Goal: Information Seeking & Learning: Learn about a topic

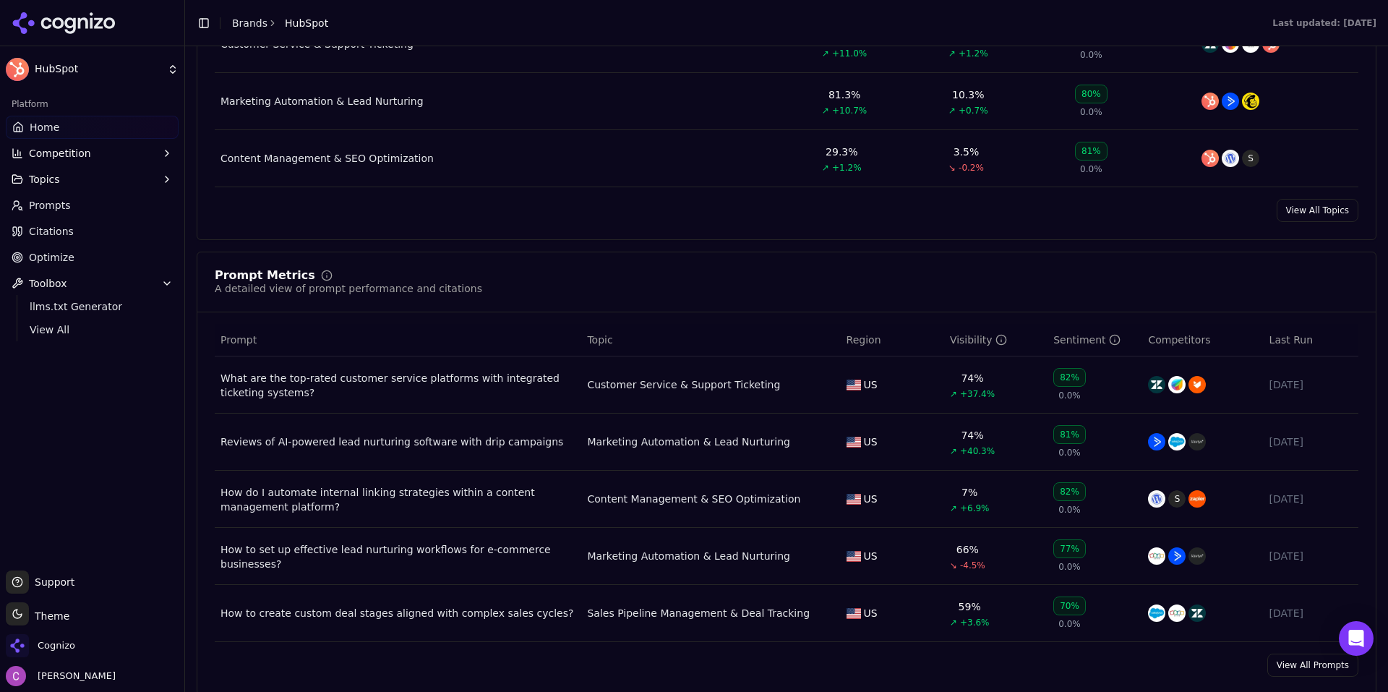
scroll to position [867, 0]
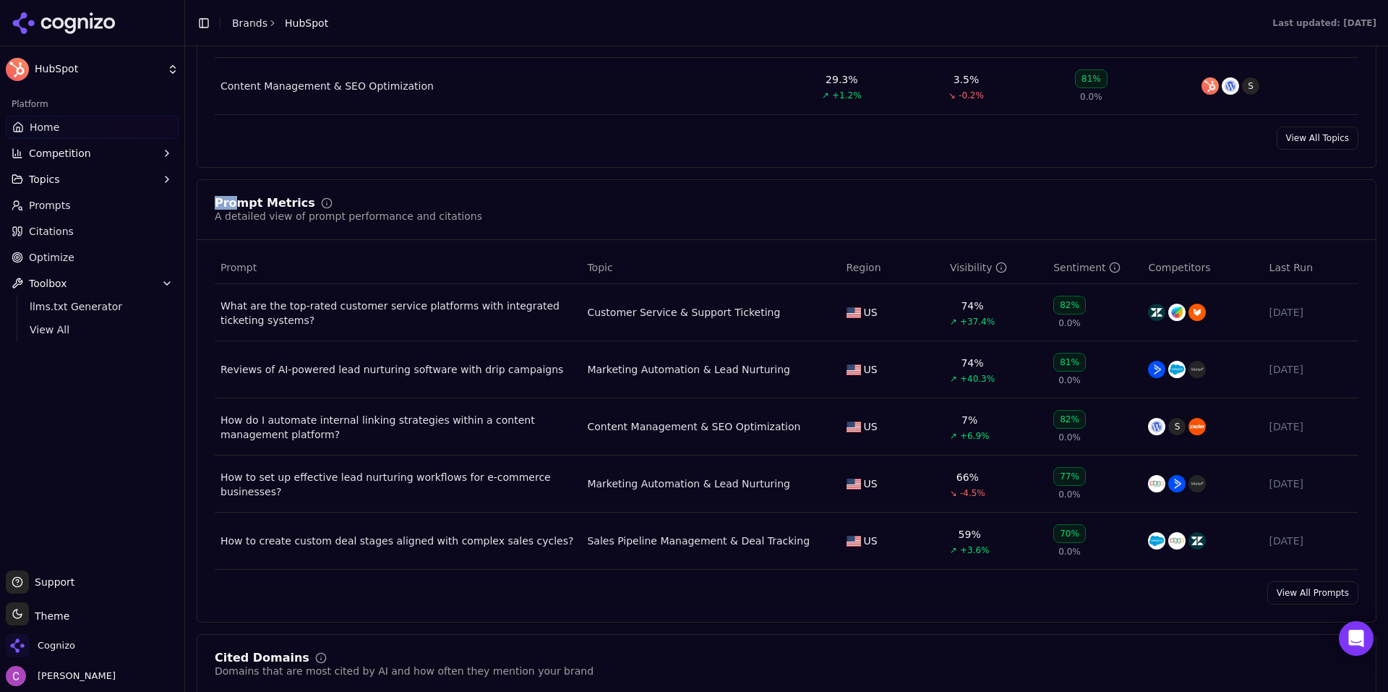
drag, startPoint x: 210, startPoint y: 196, endPoint x: 532, endPoint y: 214, distance: 322.1
click at [523, 215] on div "Prompt Metrics A detailed view of prompt performance and citations Prompt Topic…" at bounding box center [786, 400] width 1179 height 443
click at [541, 212] on div "Prompt Metrics A detailed view of prompt performance and citations" at bounding box center [786, 210] width 1143 height 26
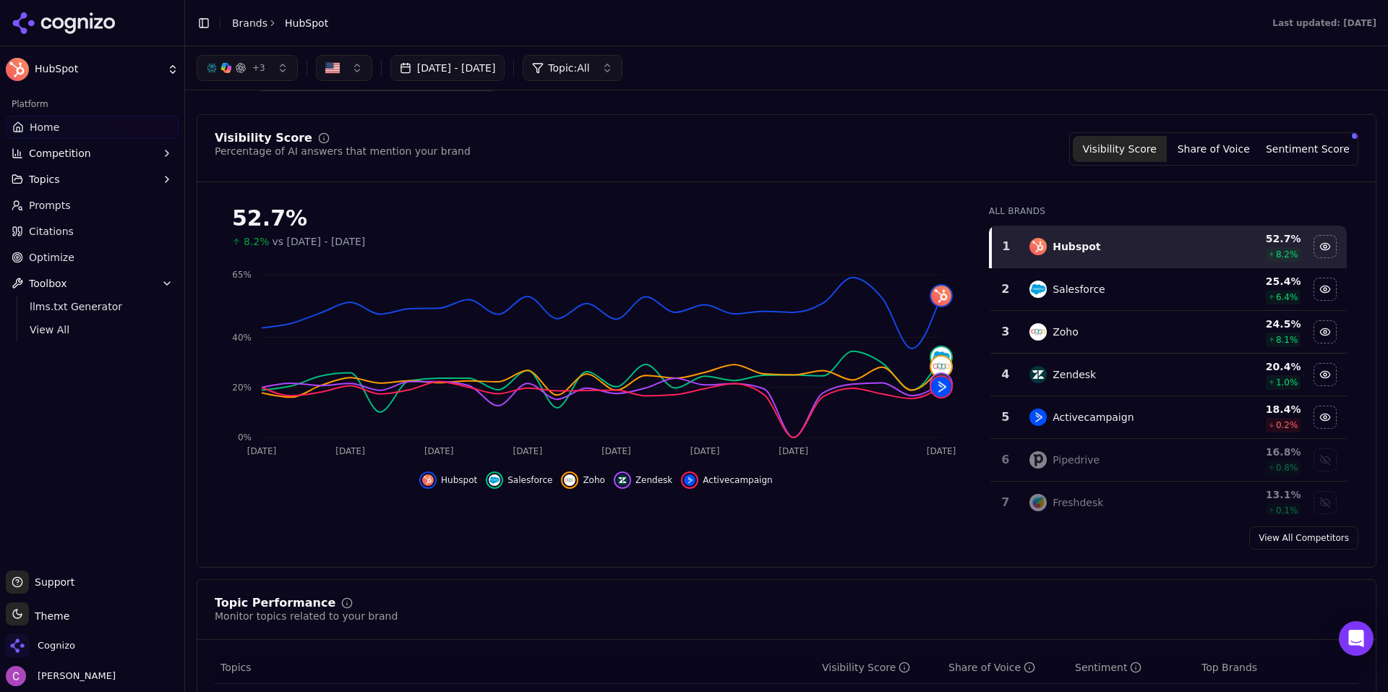
scroll to position [0, 0]
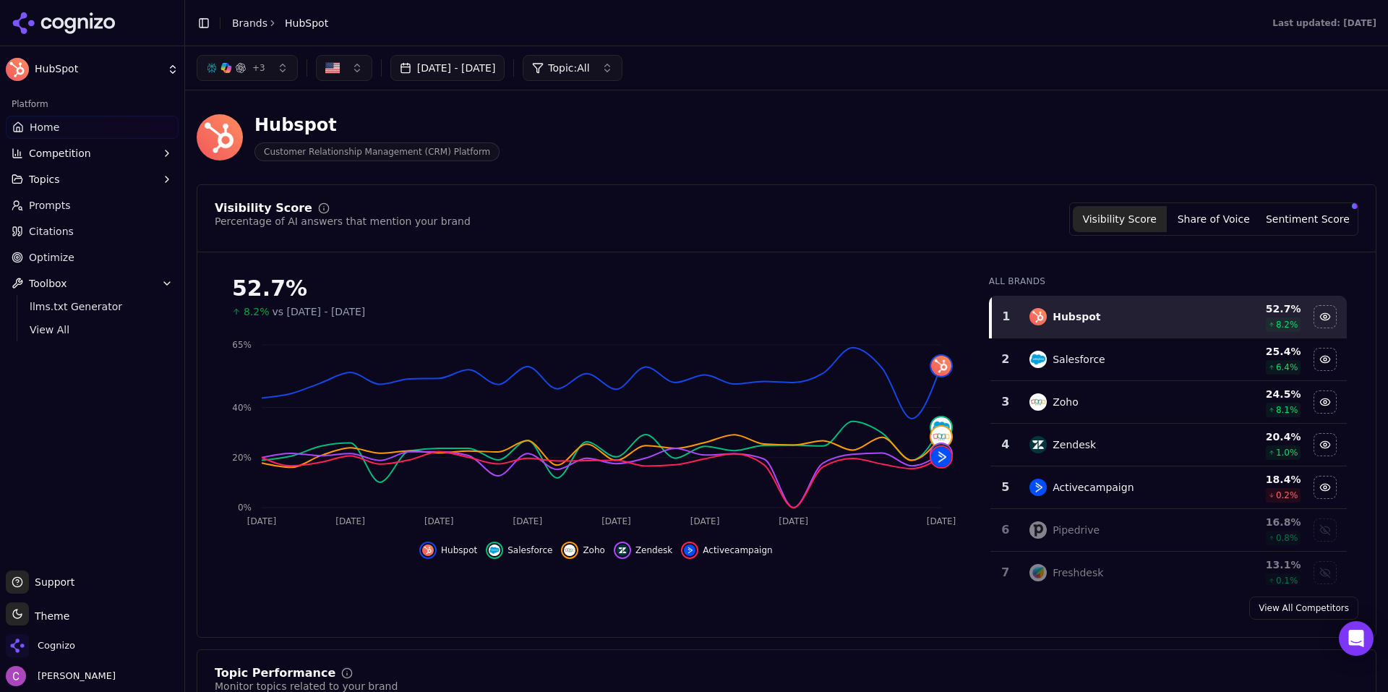
click at [1294, 225] on button "Sentiment Score" at bounding box center [1307, 219] width 94 height 26
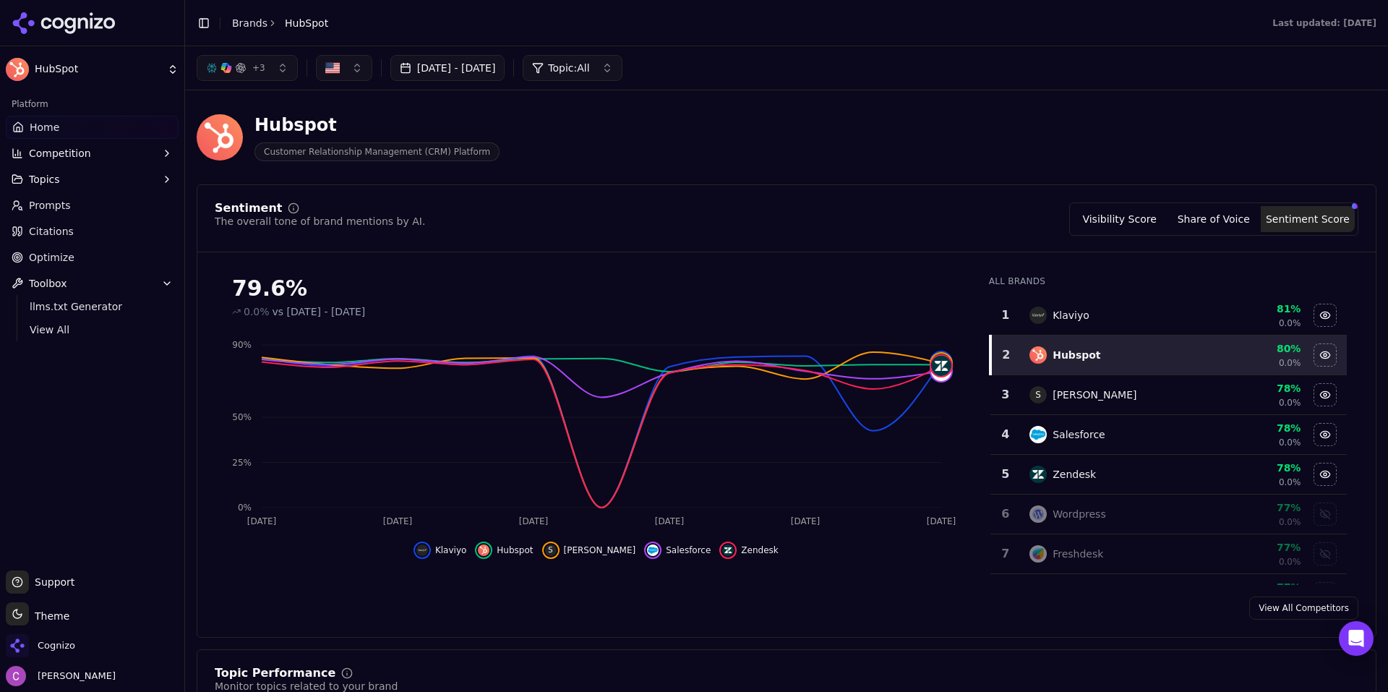
click at [1141, 216] on button "Visibility Score" at bounding box center [1119, 219] width 94 height 26
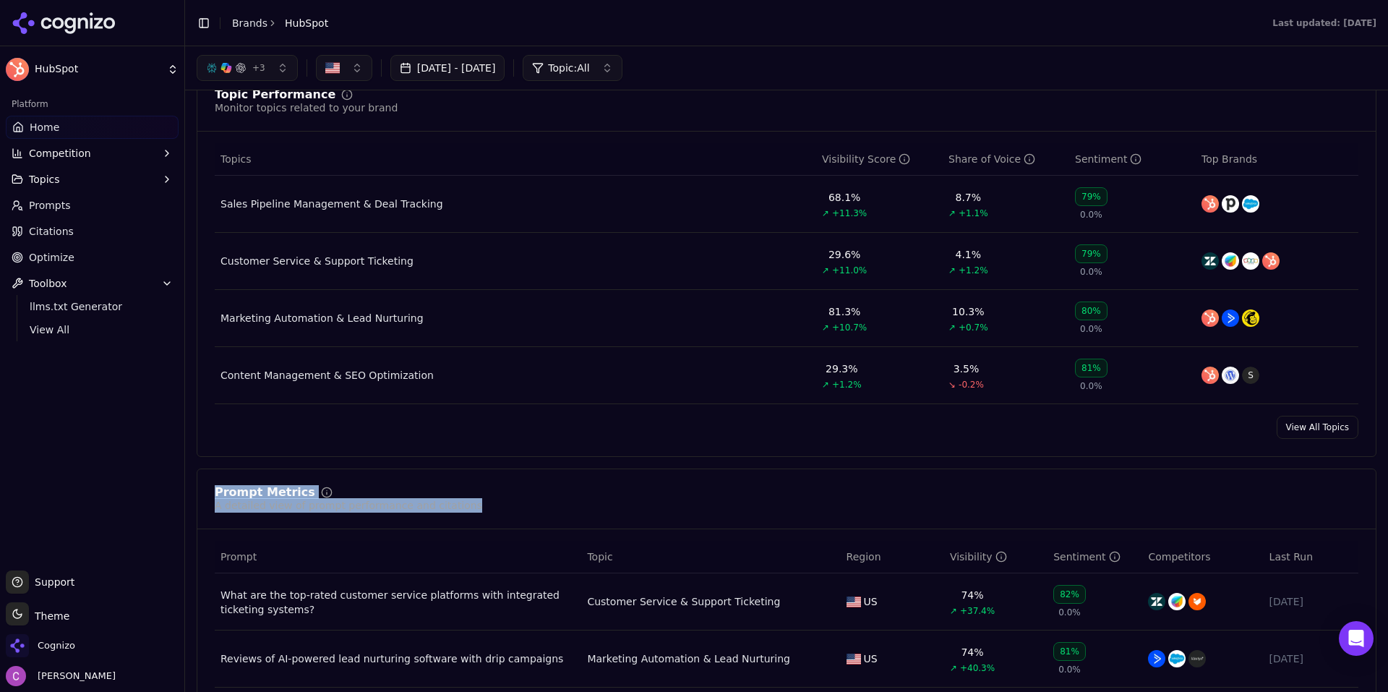
scroll to position [506, 0]
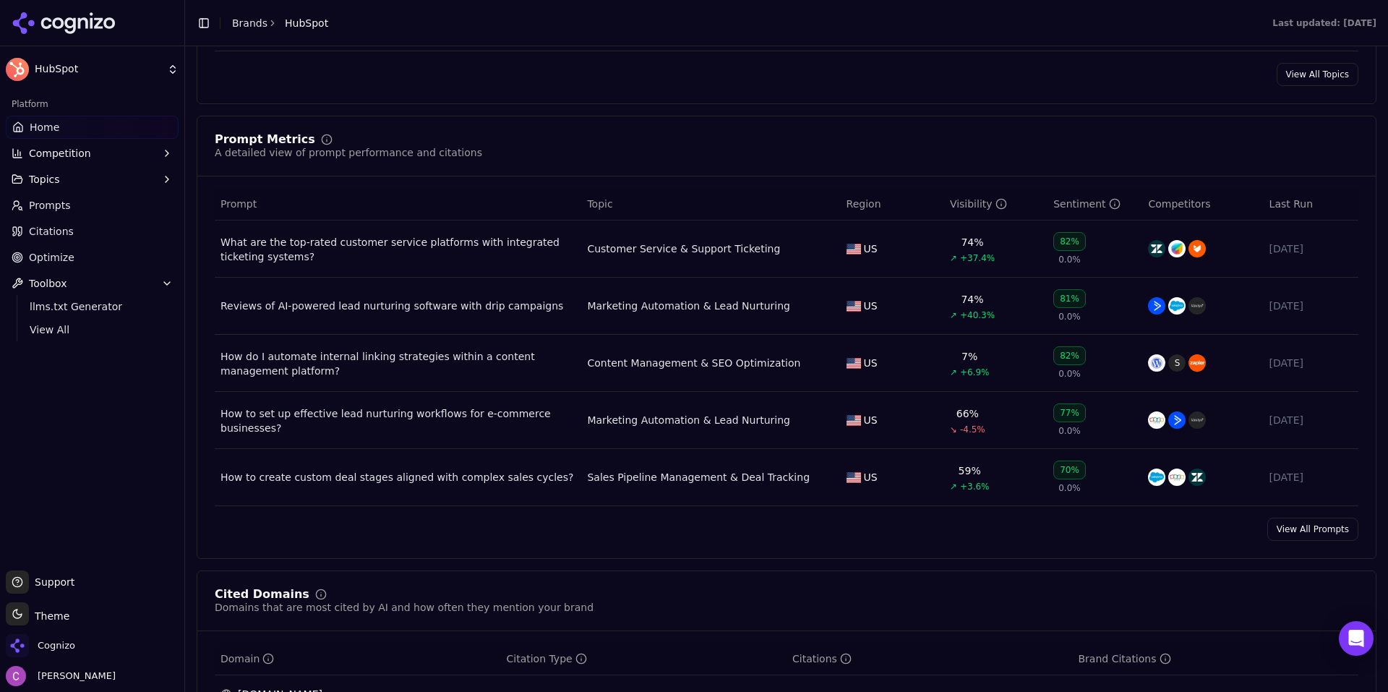
scroll to position [939, 0]
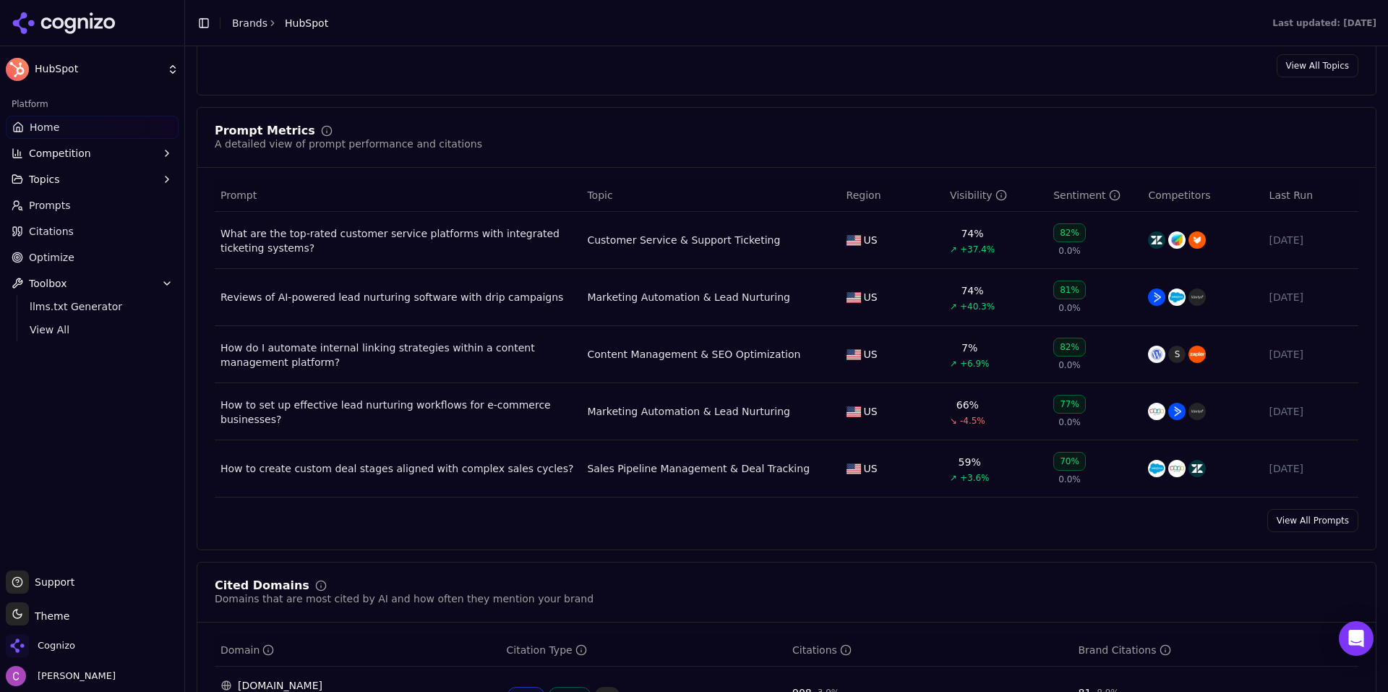
click at [1286, 521] on link "View All Prompts" at bounding box center [1312, 520] width 91 height 23
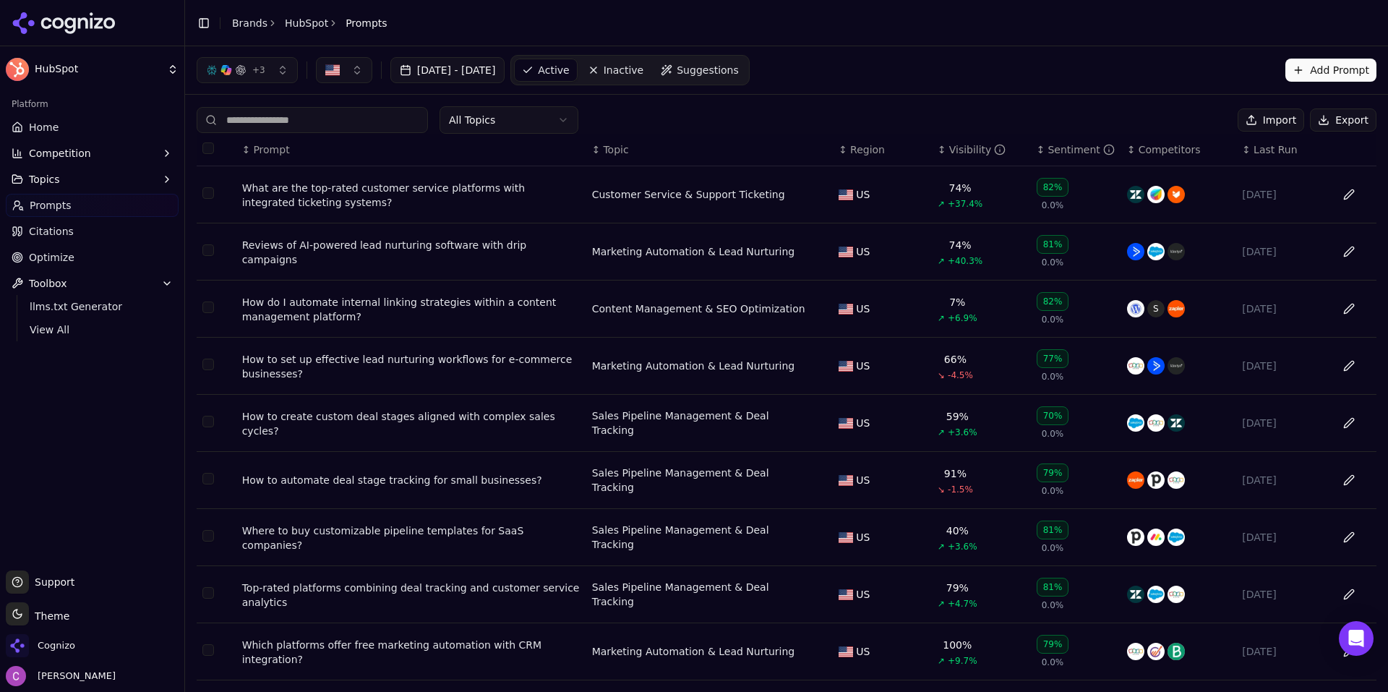
click at [739, 69] on span "Suggestions" at bounding box center [707, 70] width 62 height 14
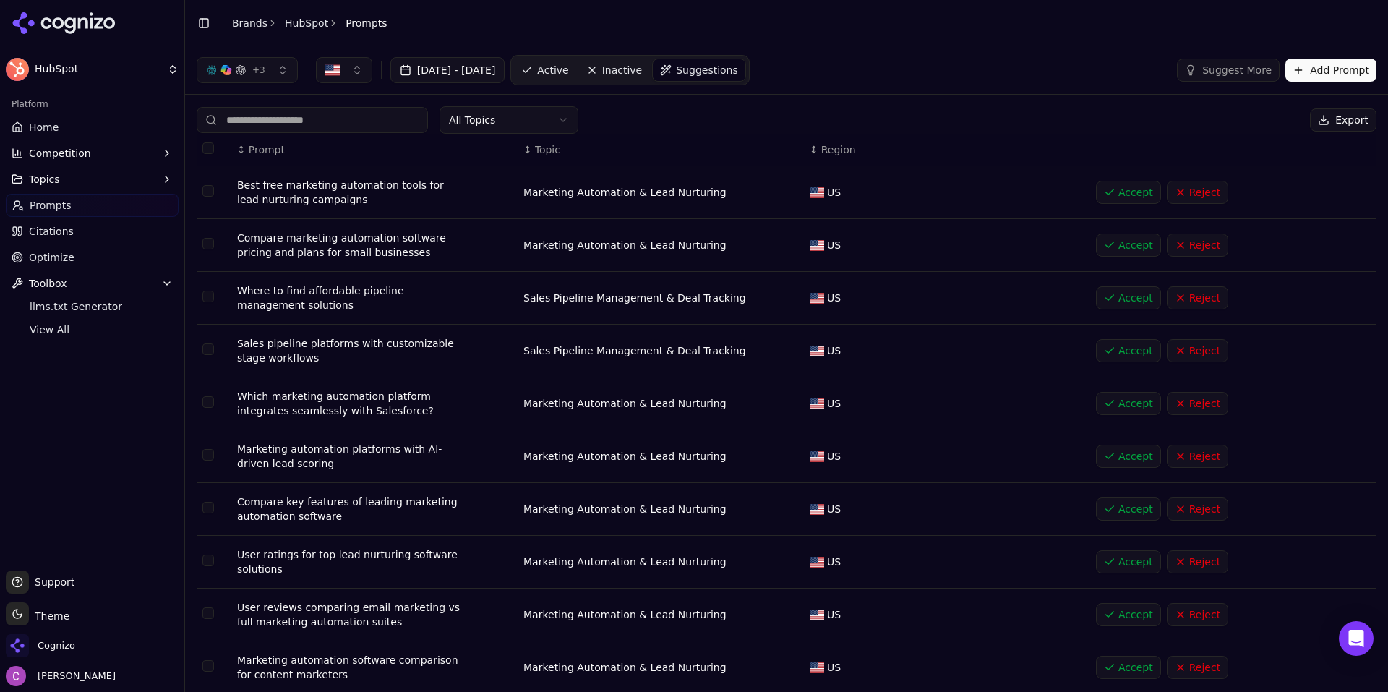
click at [1286, 60] on button "Add Prompt" at bounding box center [1330, 70] width 91 height 23
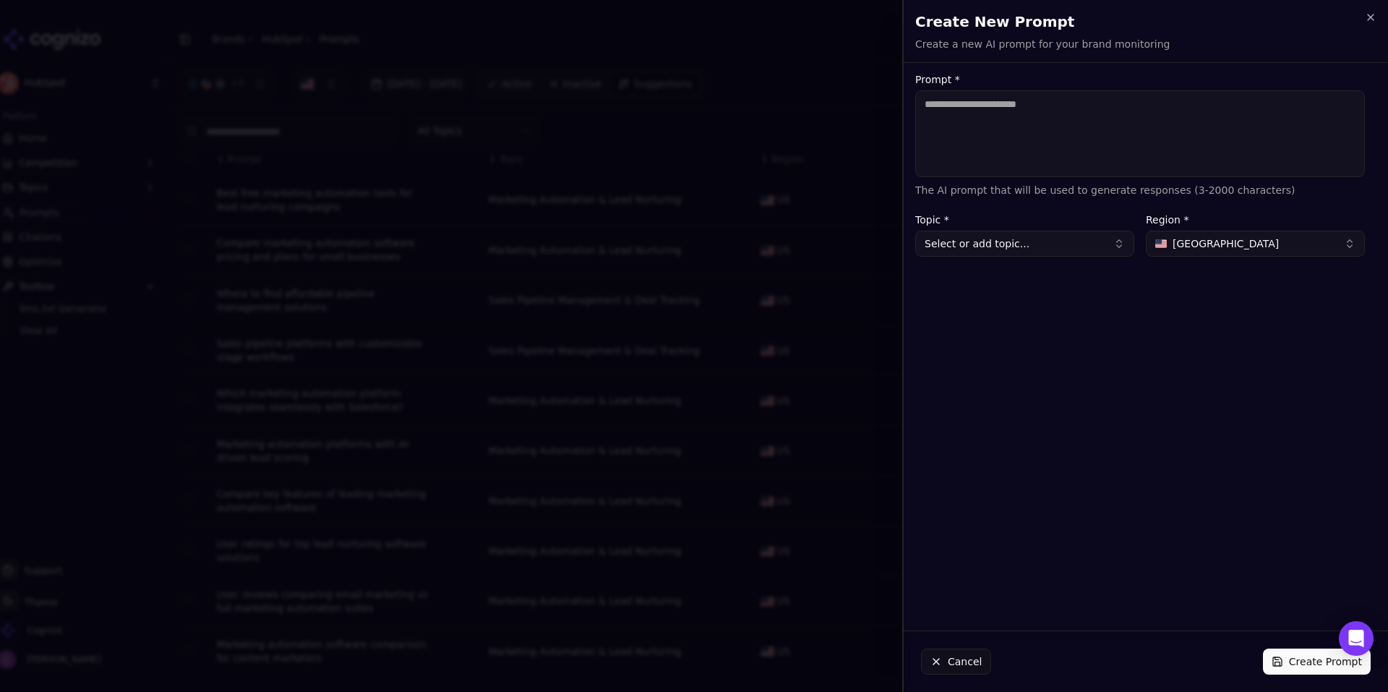
click at [1078, 127] on textarea "Prompt *" at bounding box center [1140, 133] width 450 height 87
click at [966, 668] on button "Cancel" at bounding box center [956, 661] width 70 height 26
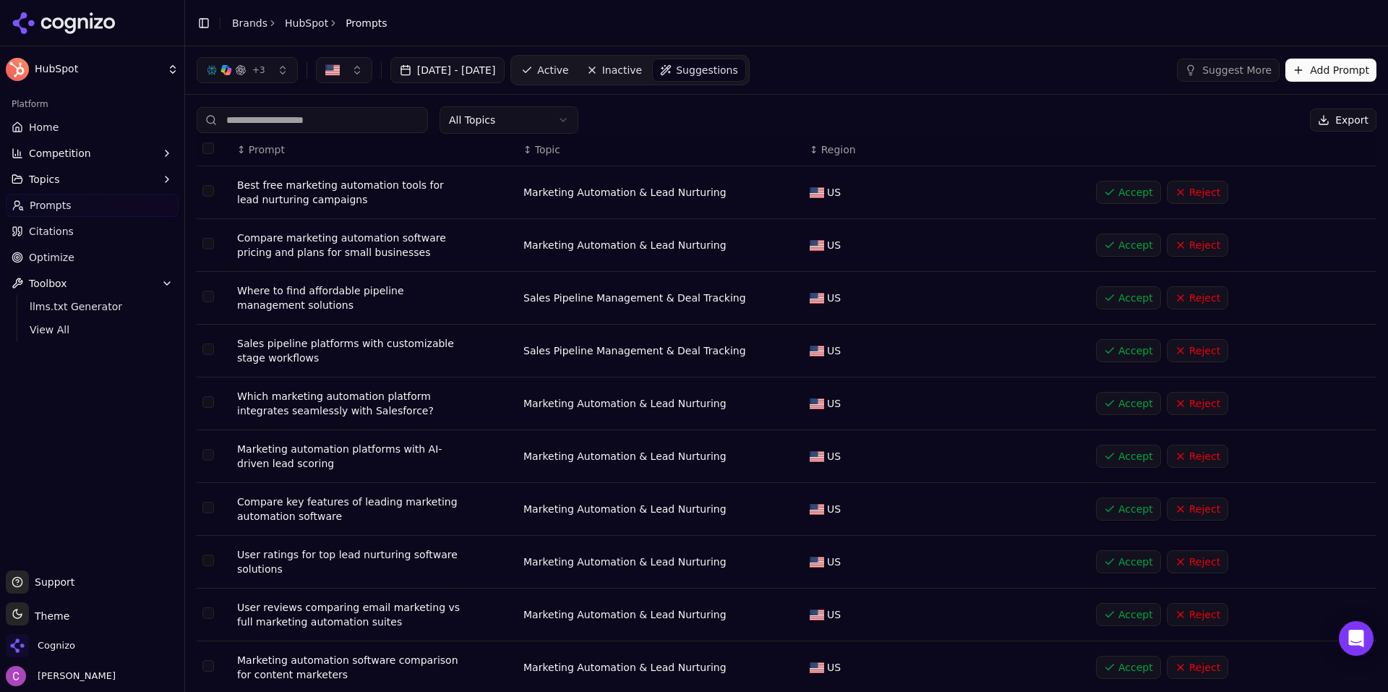
click at [569, 61] on link "Active" at bounding box center [544, 70] width 61 height 23
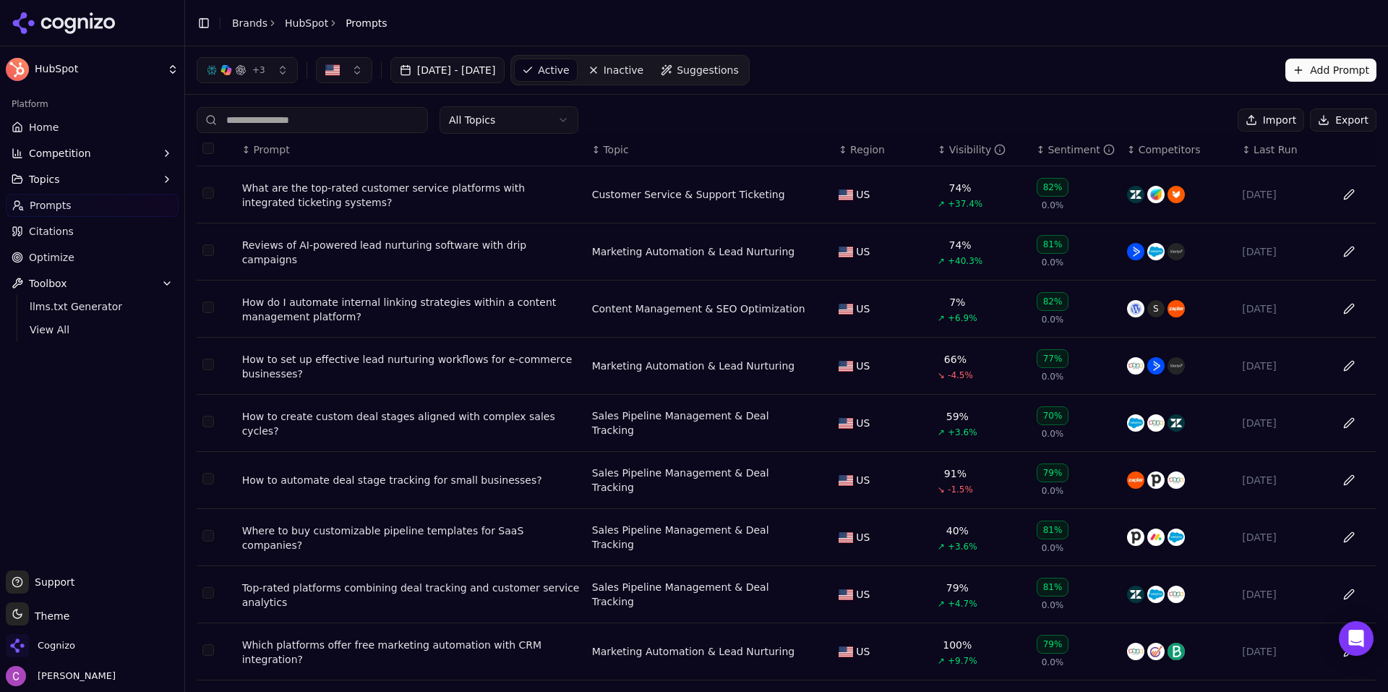
click at [485, 187] on div "What are the top-rated customer service platforms with integrated ticketing sys…" at bounding box center [411, 195] width 338 height 29
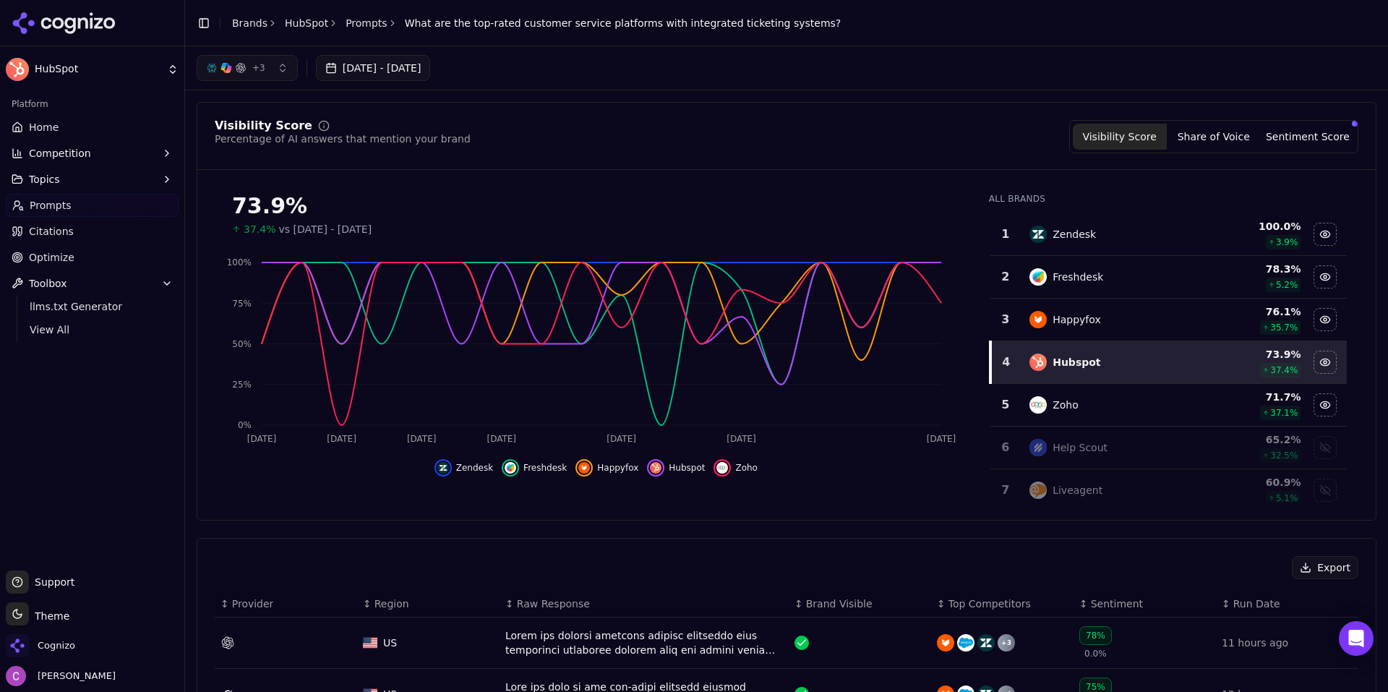
click at [662, 121] on div "Visibility Score Percentage of AI answers that mention your brand Visibility Sc…" at bounding box center [786, 136] width 1143 height 33
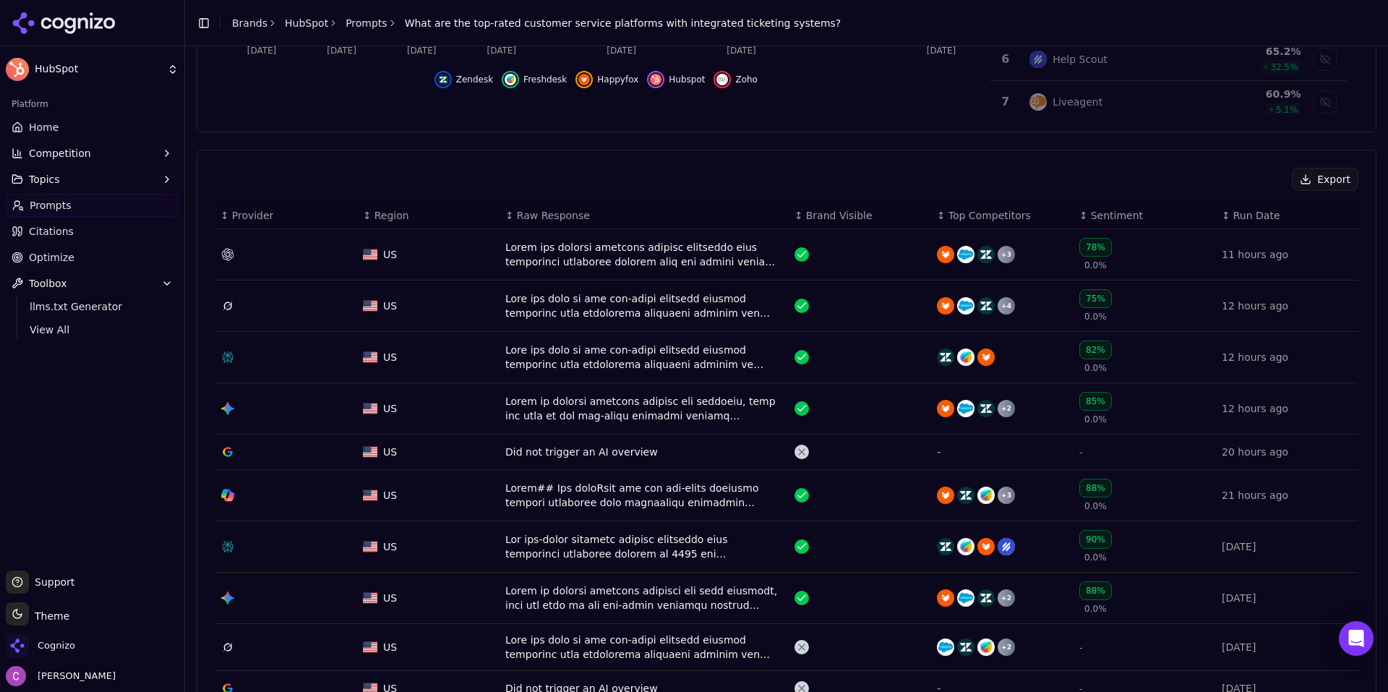
scroll to position [434, 0]
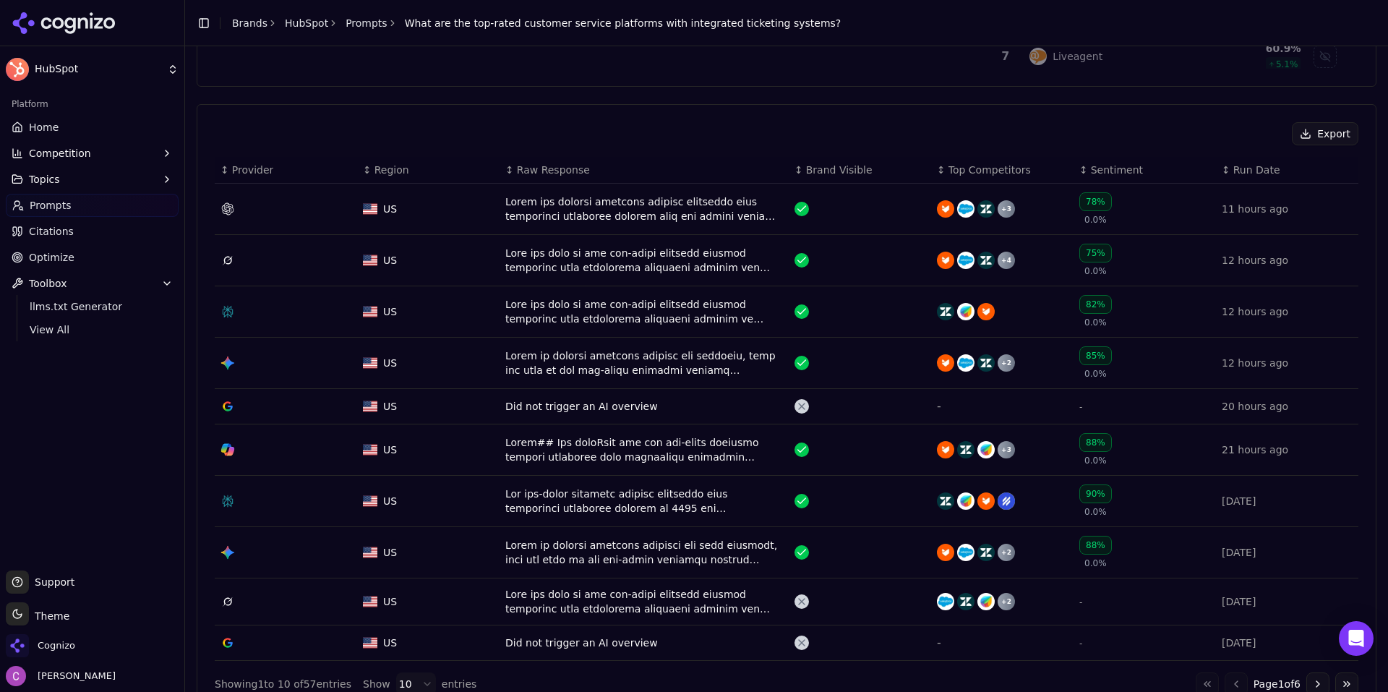
click at [1307, 676] on button "Go to next page" at bounding box center [1317, 683] width 23 height 23
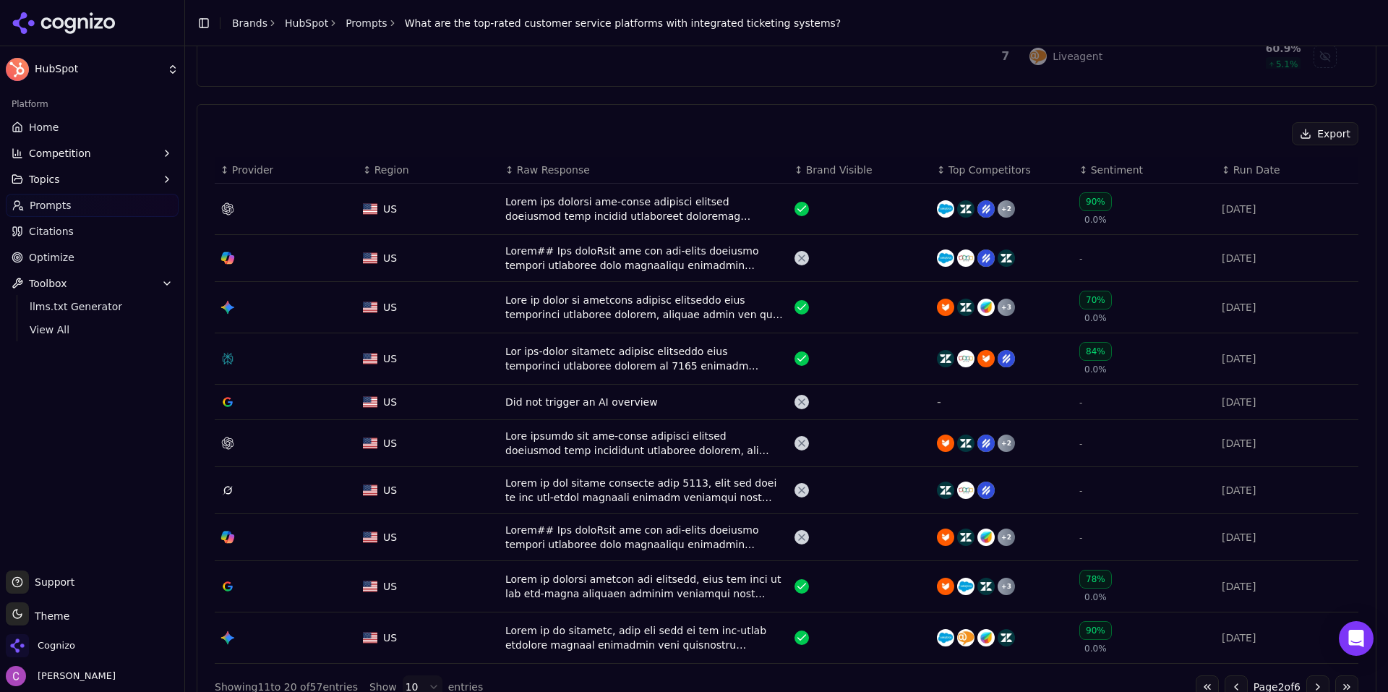
click at [1224, 683] on button "Go to previous page" at bounding box center [1235, 686] width 23 height 23
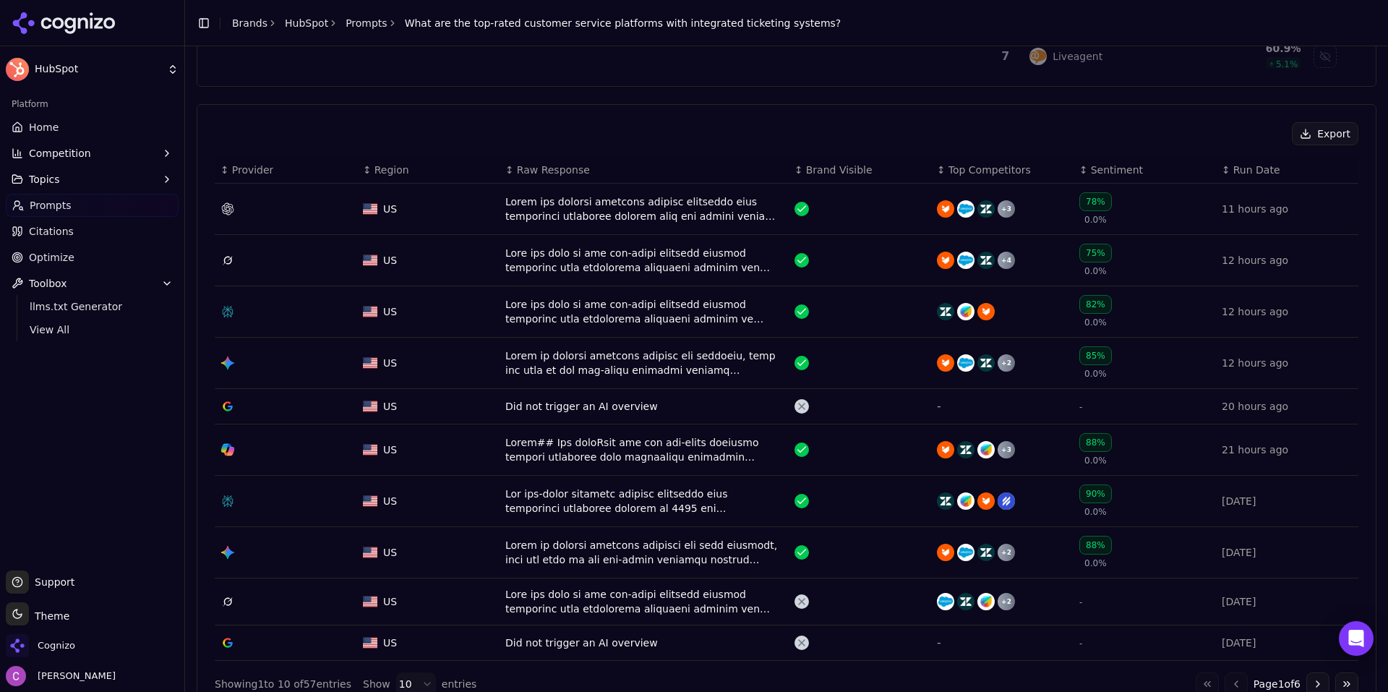
click at [69, 155] on span "Competition" at bounding box center [60, 153] width 62 height 14
click at [67, 173] on span "Metrics" at bounding box center [93, 176] width 126 height 14
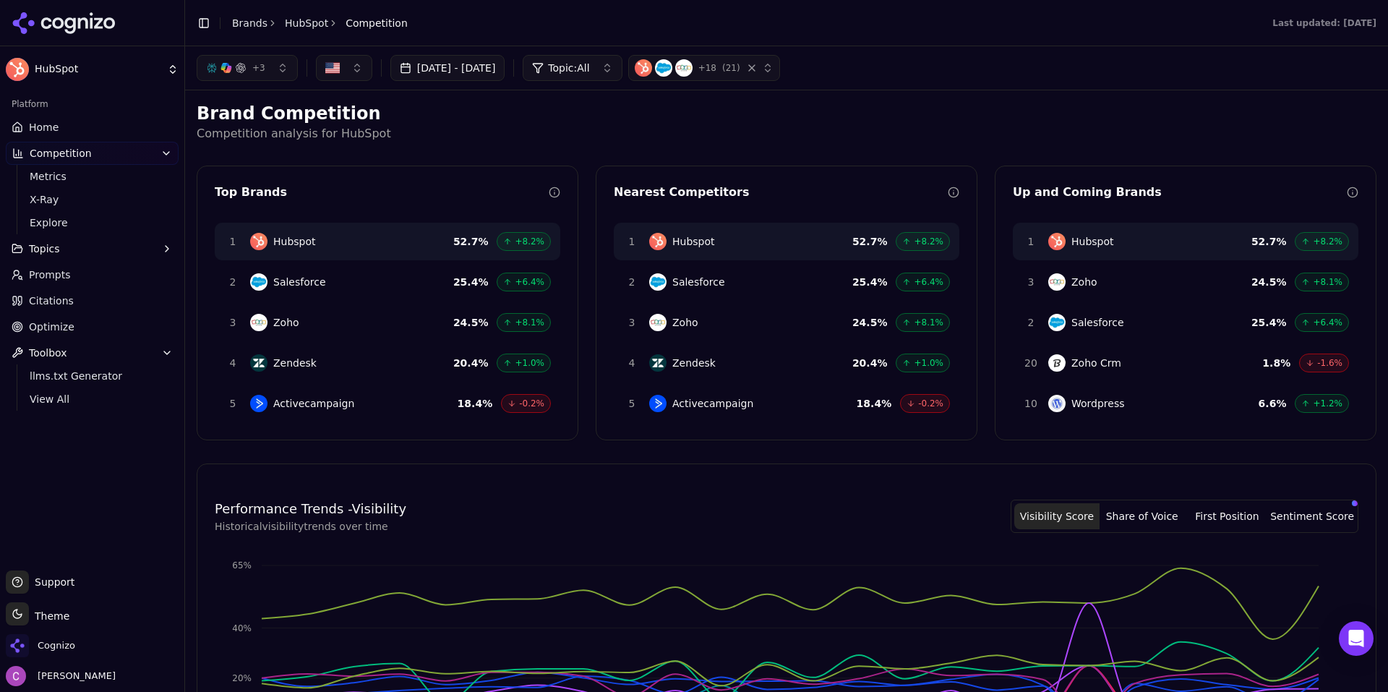
click at [865, 142] on p "Competition analysis for HubSpot" at bounding box center [786, 133] width 1179 height 17
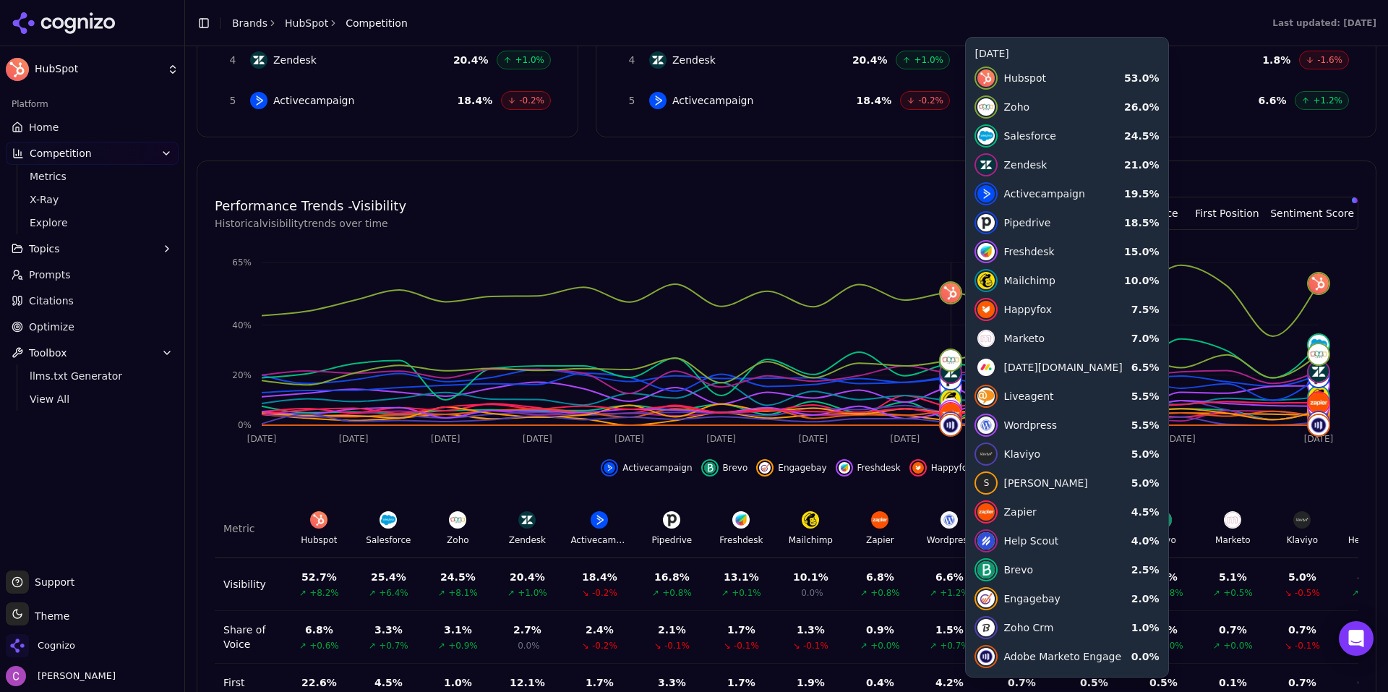
scroll to position [437, 0]
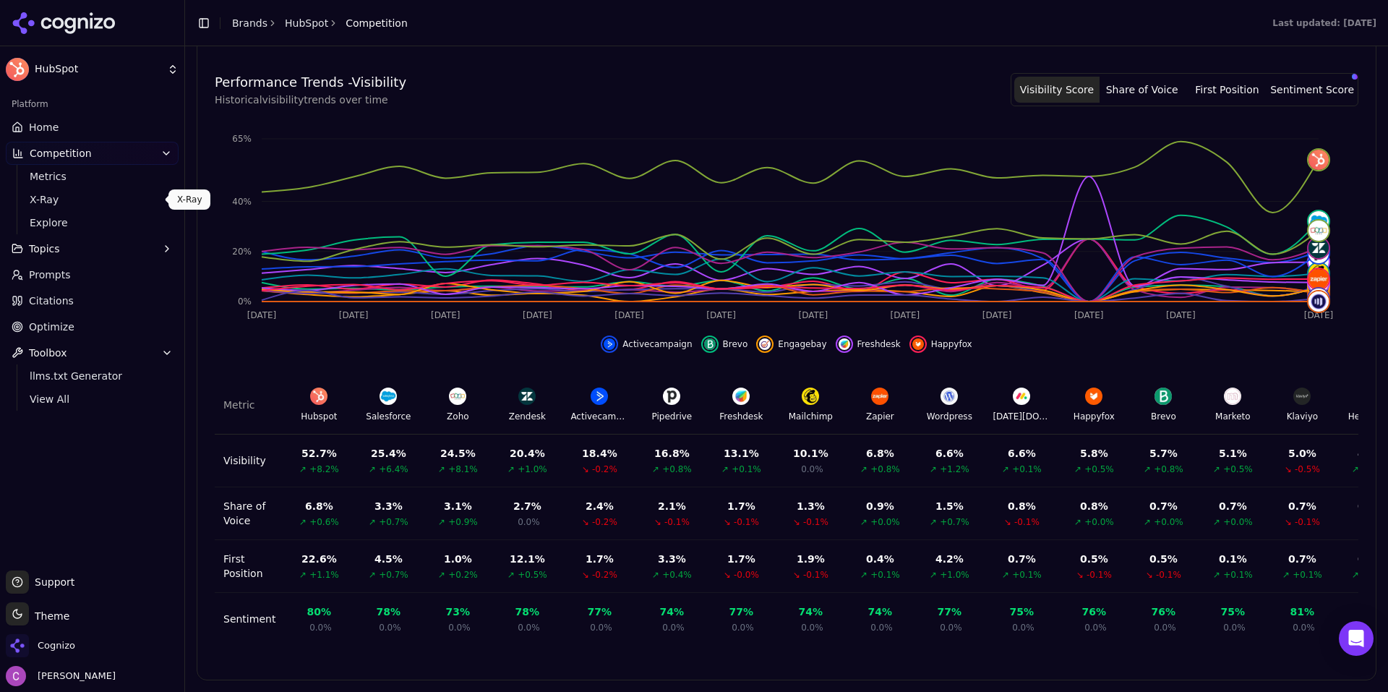
click at [53, 196] on span "X-Ray" at bounding box center [93, 199] width 126 height 14
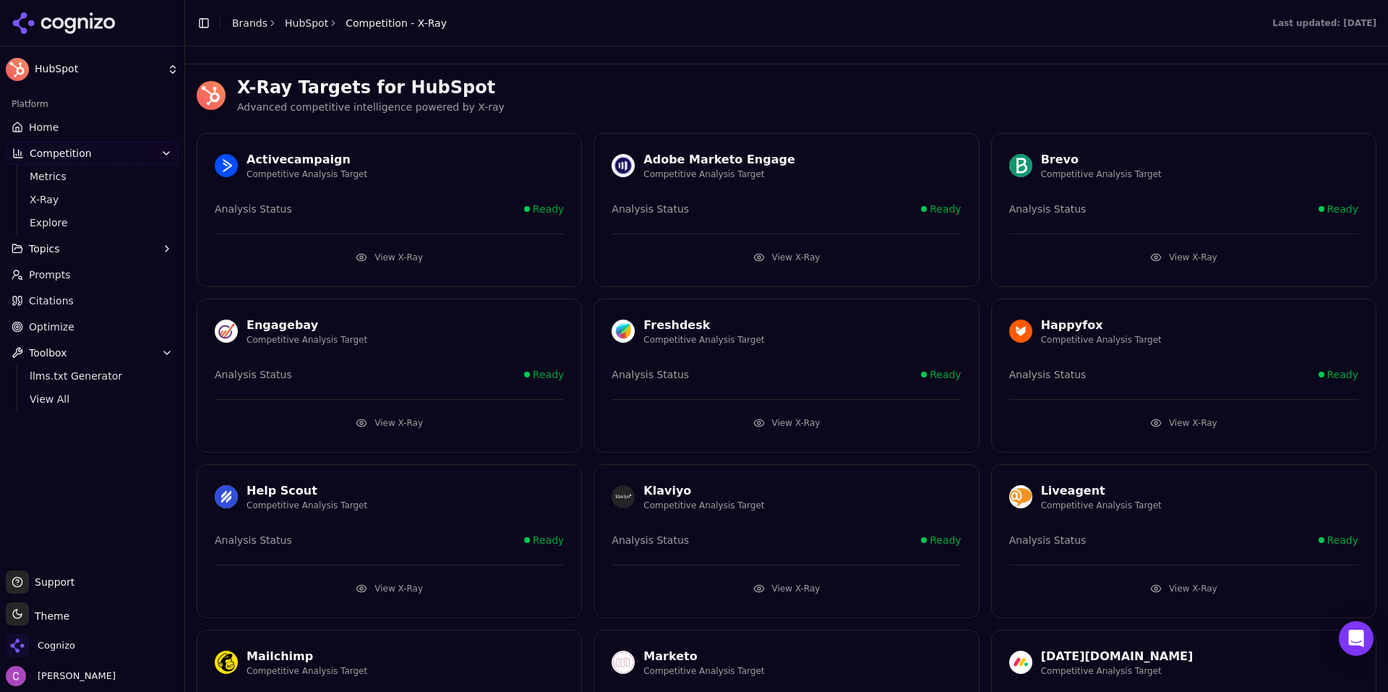
click at [439, 253] on button "View X-Ray" at bounding box center [389, 257] width 349 height 23
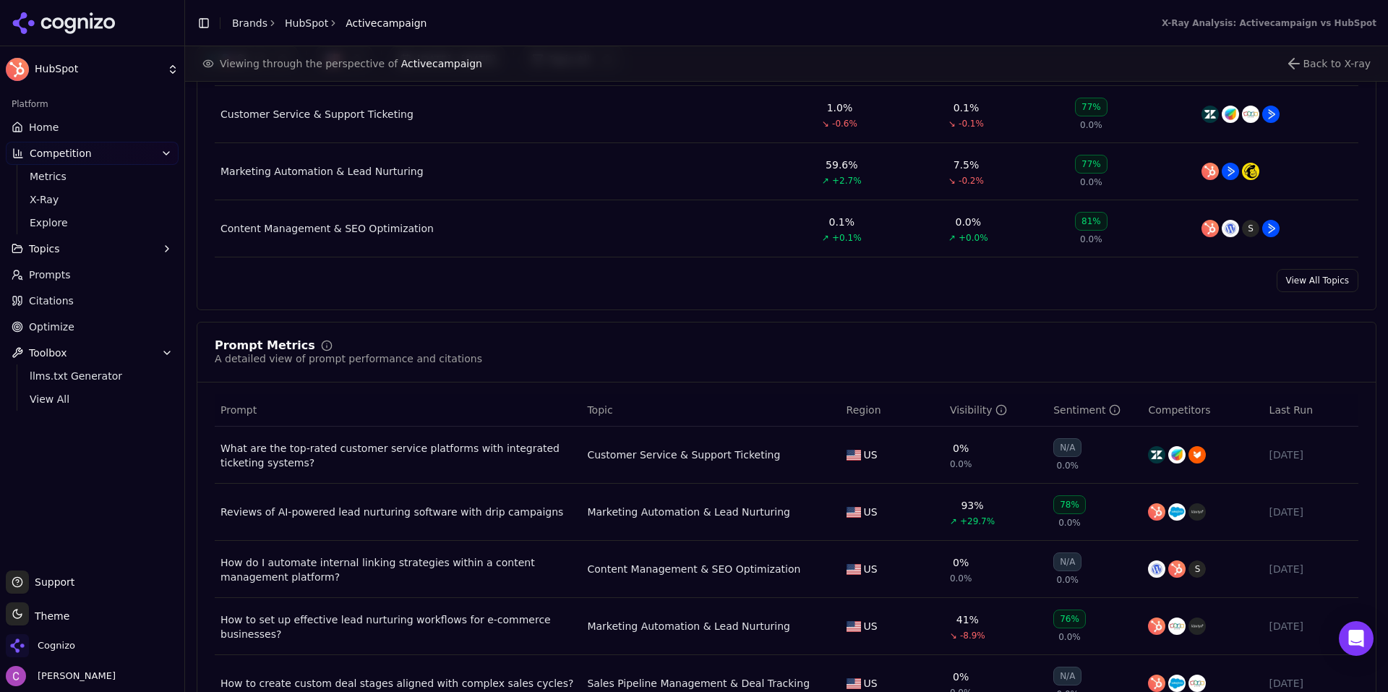
scroll to position [867, 0]
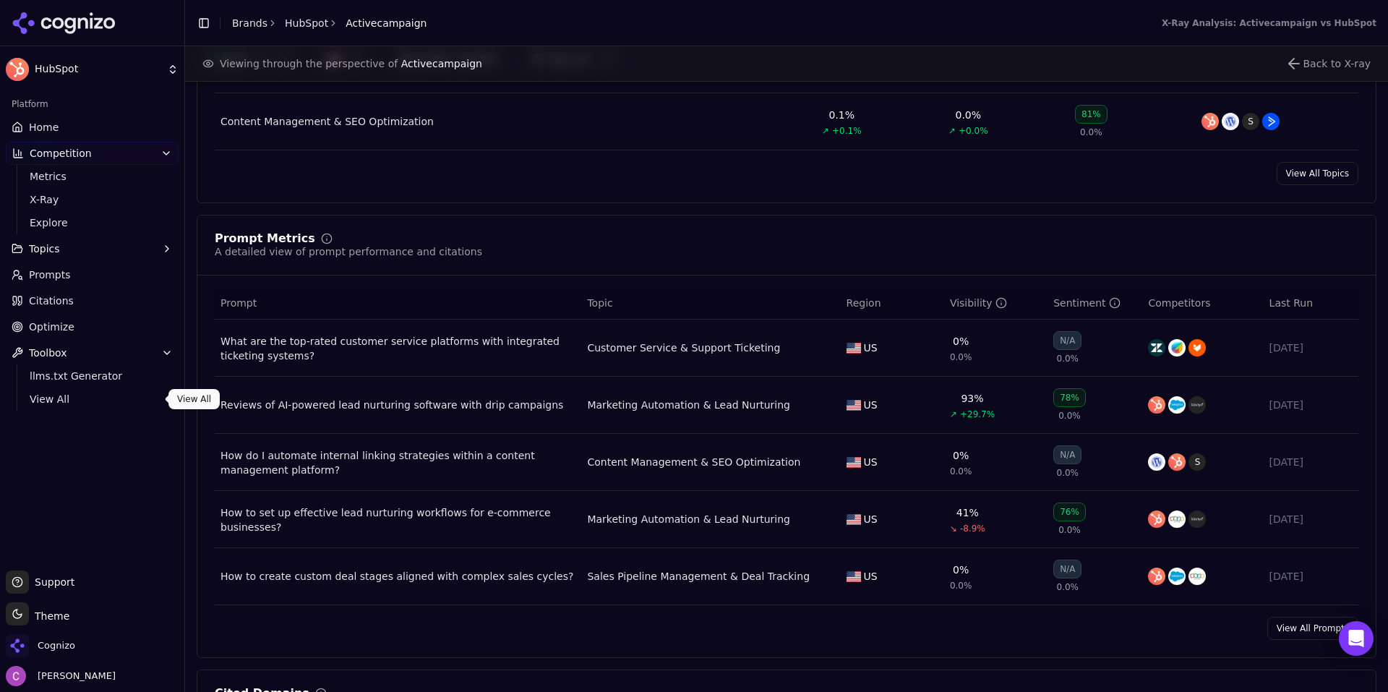
click at [87, 477] on div "Platform Home Competition Metrics X-Ray Explore Topics Prompts Citations Optimi…" at bounding box center [92, 326] width 184 height 478
click at [83, 506] on div "Platform Home Competition Metrics X-Ray Explore Topics Prompts Citations Optimi…" at bounding box center [92, 326] width 184 height 478
click at [93, 290] on link "Citations" at bounding box center [92, 300] width 173 height 23
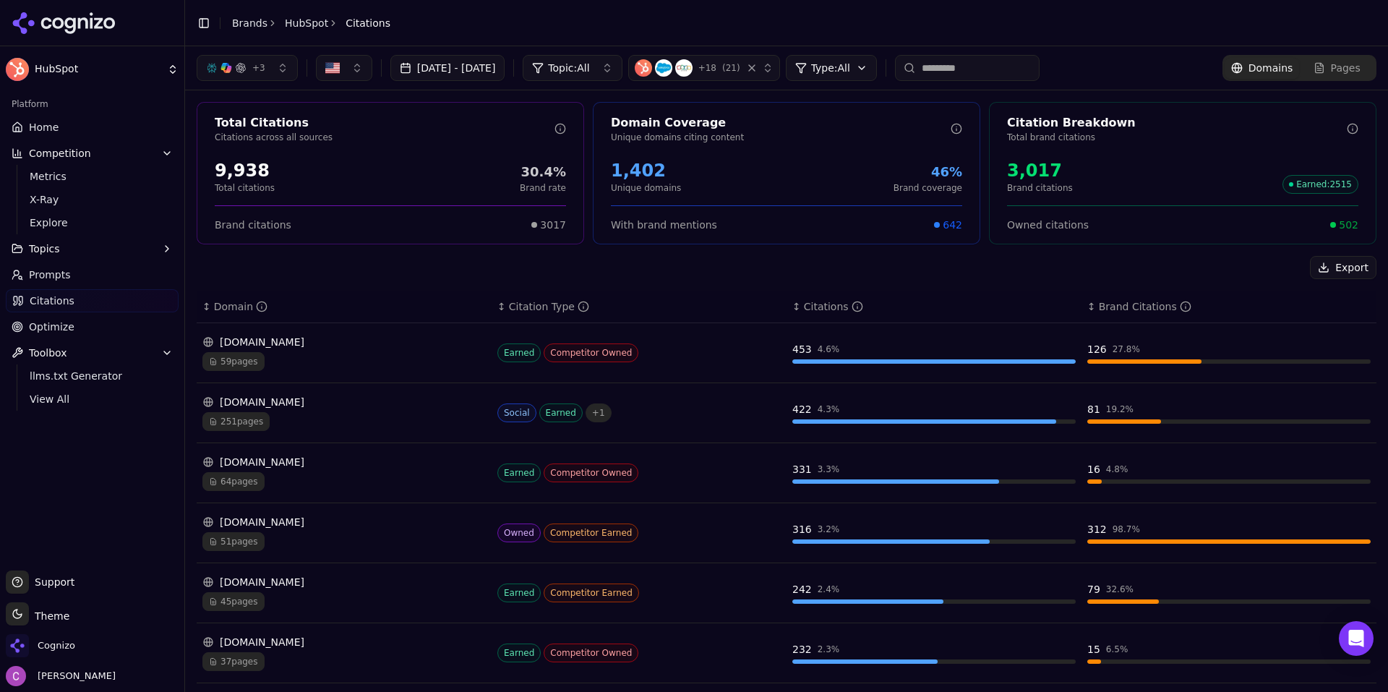
click at [555, 272] on div "Export" at bounding box center [786, 267] width 1179 height 23
click at [460, 254] on div "Total Citations Citations across all sources 9,938 Total citations 30.4% Brand …" at bounding box center [786, 529] width 1203 height 879
click at [461, 254] on div "Total Citations Citations across all sources 9,938 Total citations 30.4% Brand …" at bounding box center [786, 529] width 1203 height 879
click at [48, 206] on span "X-Ray" at bounding box center [93, 199] width 126 height 14
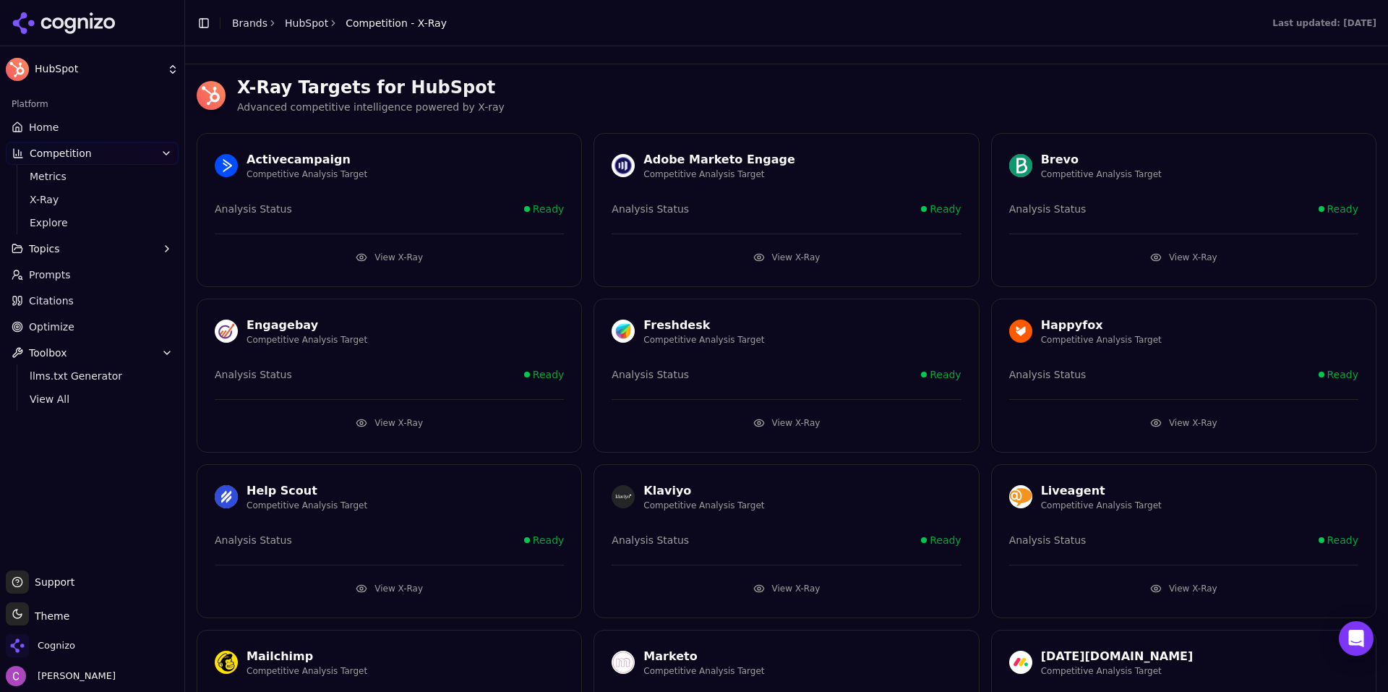
click at [364, 251] on button "View X-Ray" at bounding box center [389, 257] width 349 height 23
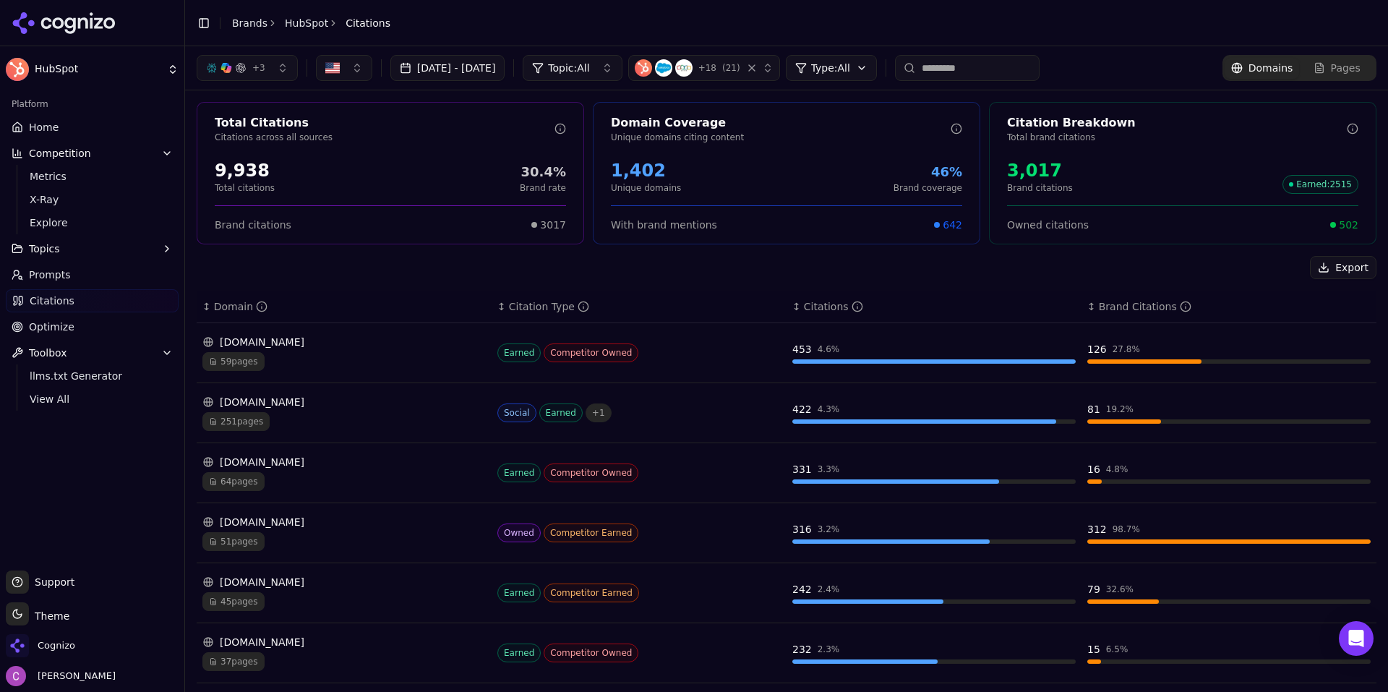
click at [375, 255] on div "Total Citations Citations across all sources 9,938 Total citations 30.4% Brand …" at bounding box center [786, 529] width 1203 height 879
click at [366, 265] on div "Export" at bounding box center [786, 267] width 1179 height 23
click at [349, 278] on div "Export" at bounding box center [786, 267] width 1179 height 23
drag, startPoint x: 271, startPoint y: 170, endPoint x: 205, endPoint y: 159, distance: 66.7
click at [205, 160] on div "9,938 Total citations 30.4% Brand rate" at bounding box center [390, 176] width 386 height 46
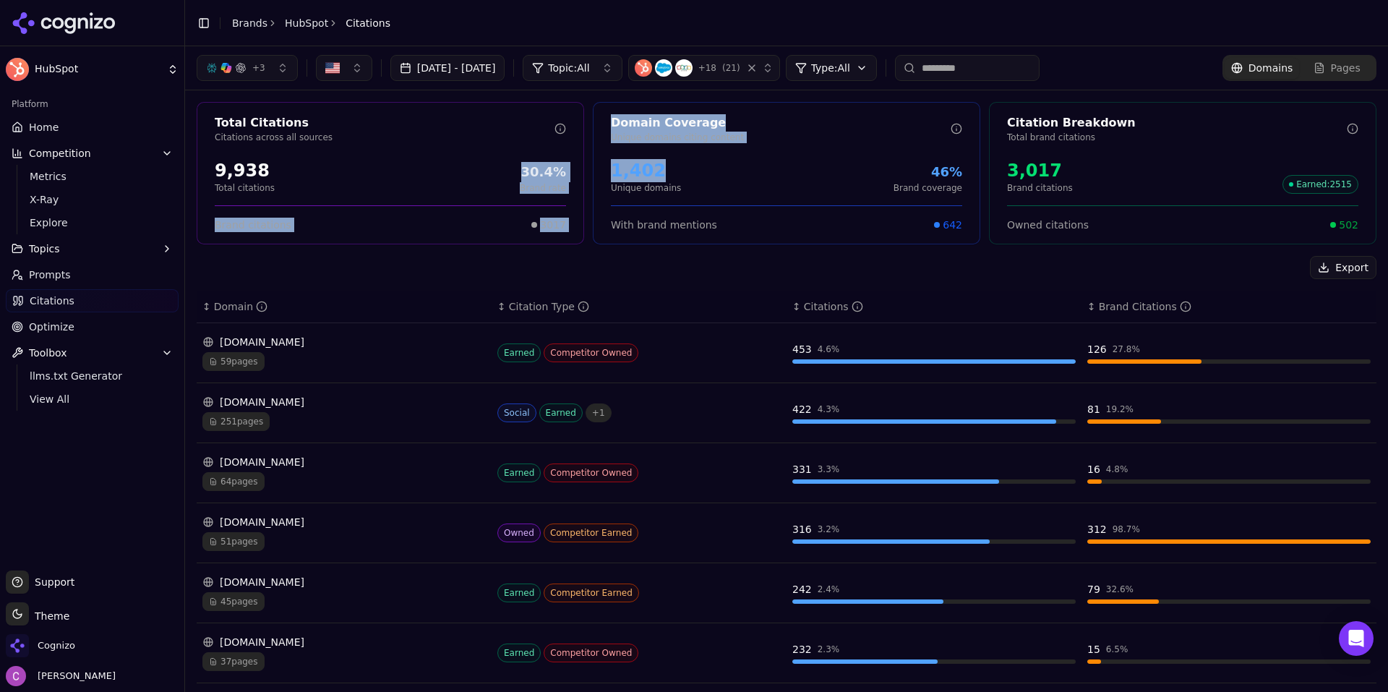
drag, startPoint x: 713, startPoint y: 169, endPoint x: 520, endPoint y: 160, distance: 192.5
click at [520, 162] on div "Total Citations Citations across all sources 9,938 Total citations 30.4% Brand …" at bounding box center [786, 173] width 1179 height 142
click at [736, 161] on div "1,402 Unique domains 46% Brand coverage" at bounding box center [786, 176] width 351 height 35
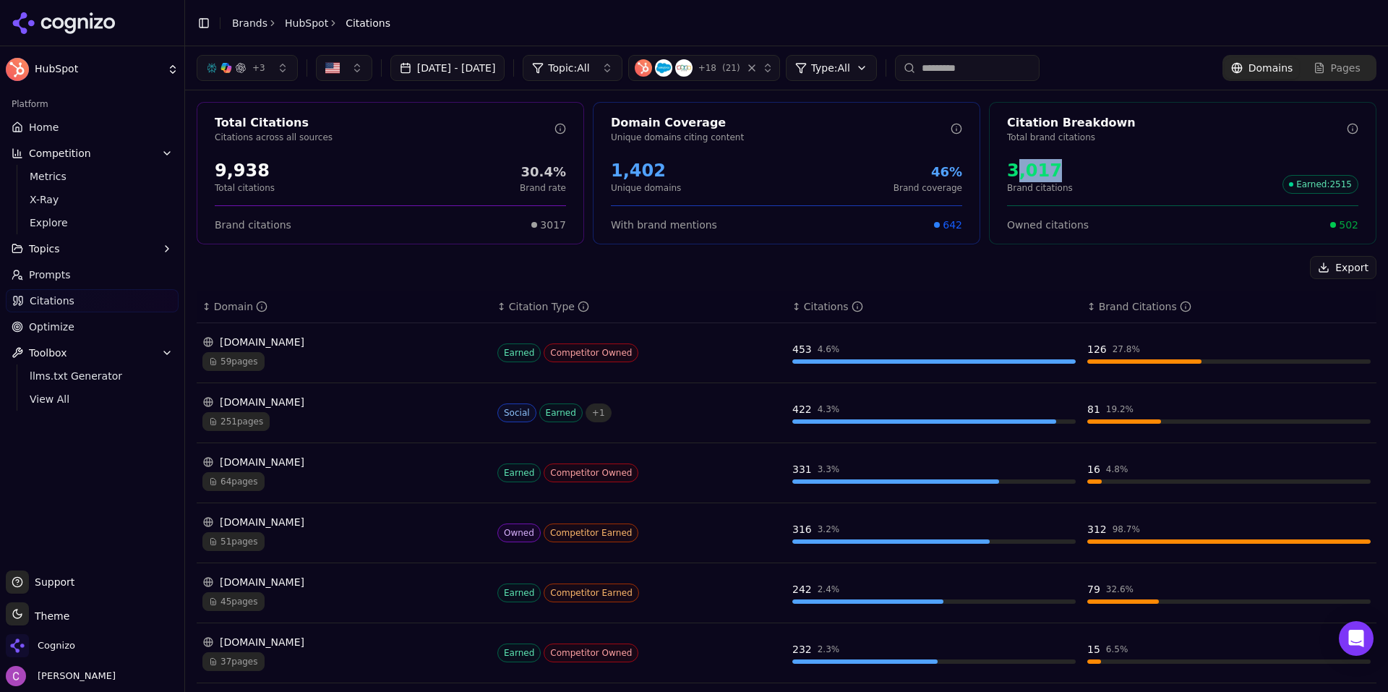
drag, startPoint x: 1083, startPoint y: 174, endPoint x: 1000, endPoint y: 168, distance: 83.3
click at [1007, 171] on div "3,017 Brand citations Earned : 2515" at bounding box center [1182, 176] width 351 height 35
click at [1090, 160] on div "3,017 Brand citations Earned : 2515" at bounding box center [1182, 176] width 351 height 35
click at [1338, 220] on span "502" at bounding box center [1348, 225] width 20 height 14
click at [900, 72] on html "HubSpot Platform Home Competition Metrics X-Ray Explore Topics Prompts Citation…" at bounding box center [694, 346] width 1388 height 692
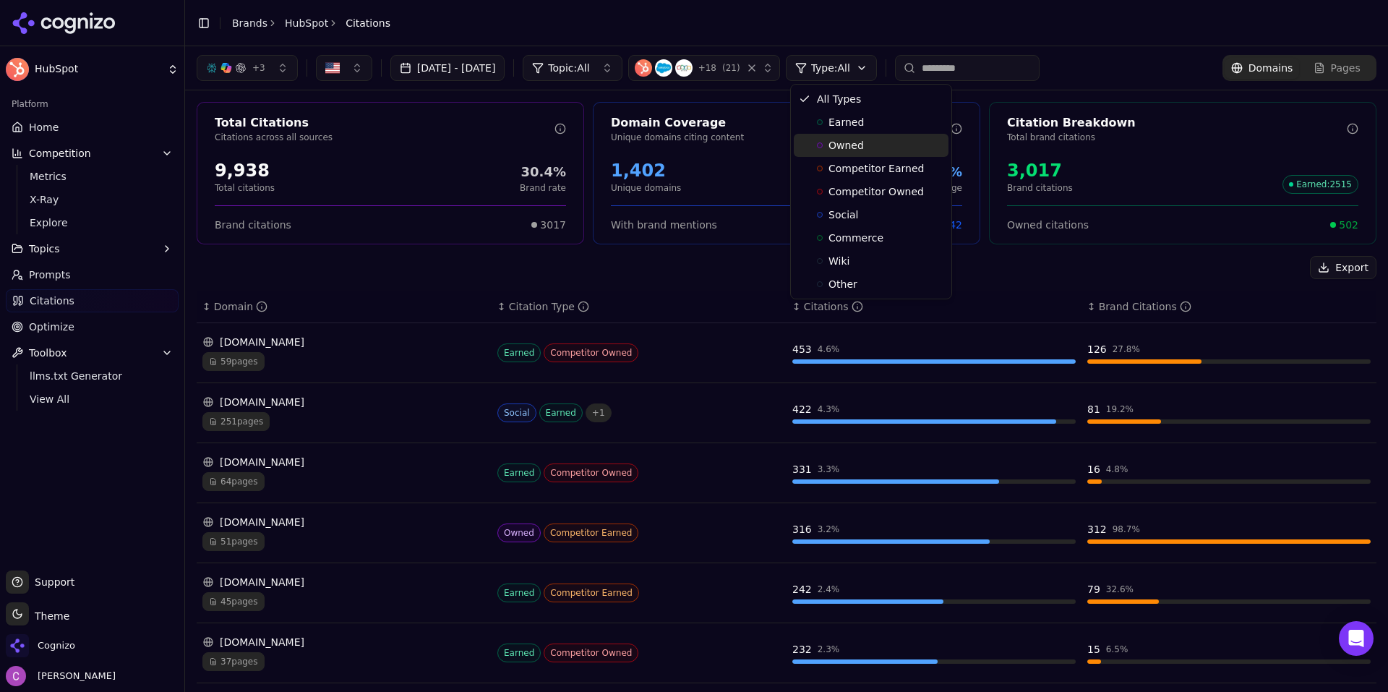
click at [859, 147] on span "Owned" at bounding box center [845, 145] width 35 height 14
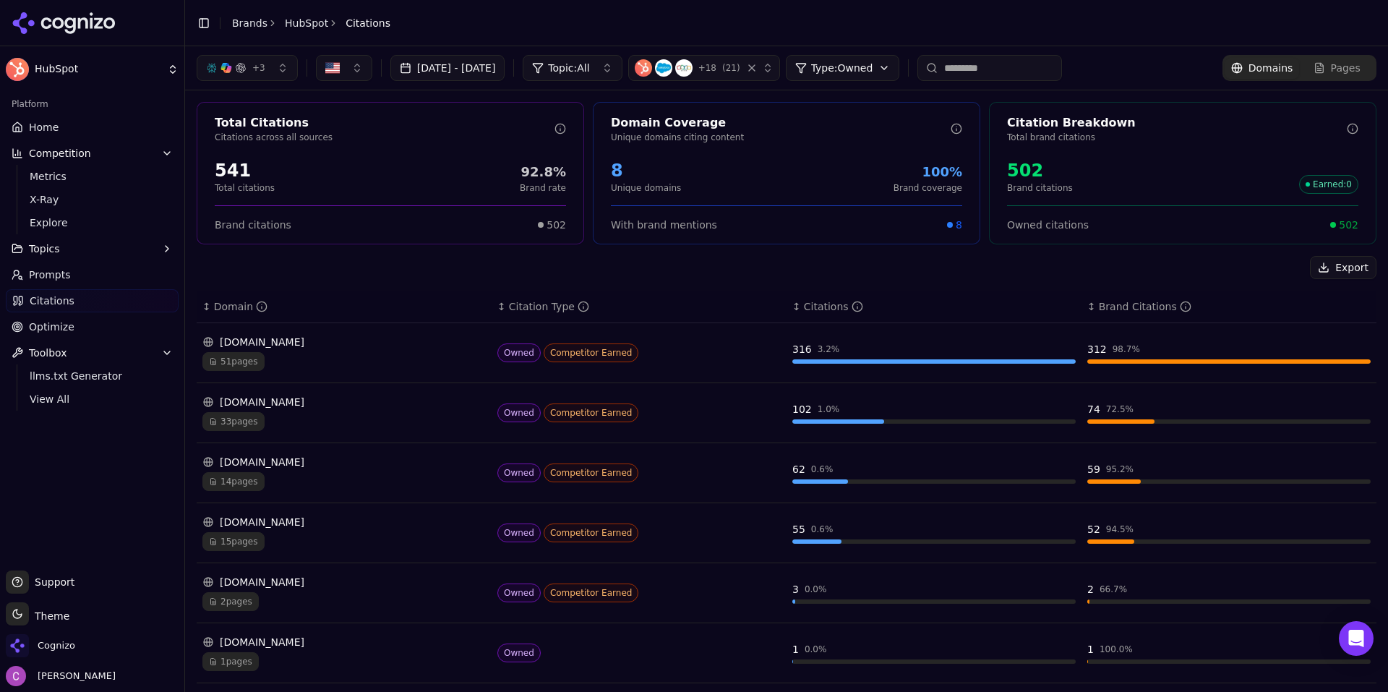
click at [875, 60] on html "HubSpot Platform Home Competition Metrics X-Ray Explore Topics Prompts Citation…" at bounding box center [694, 346] width 1388 height 692
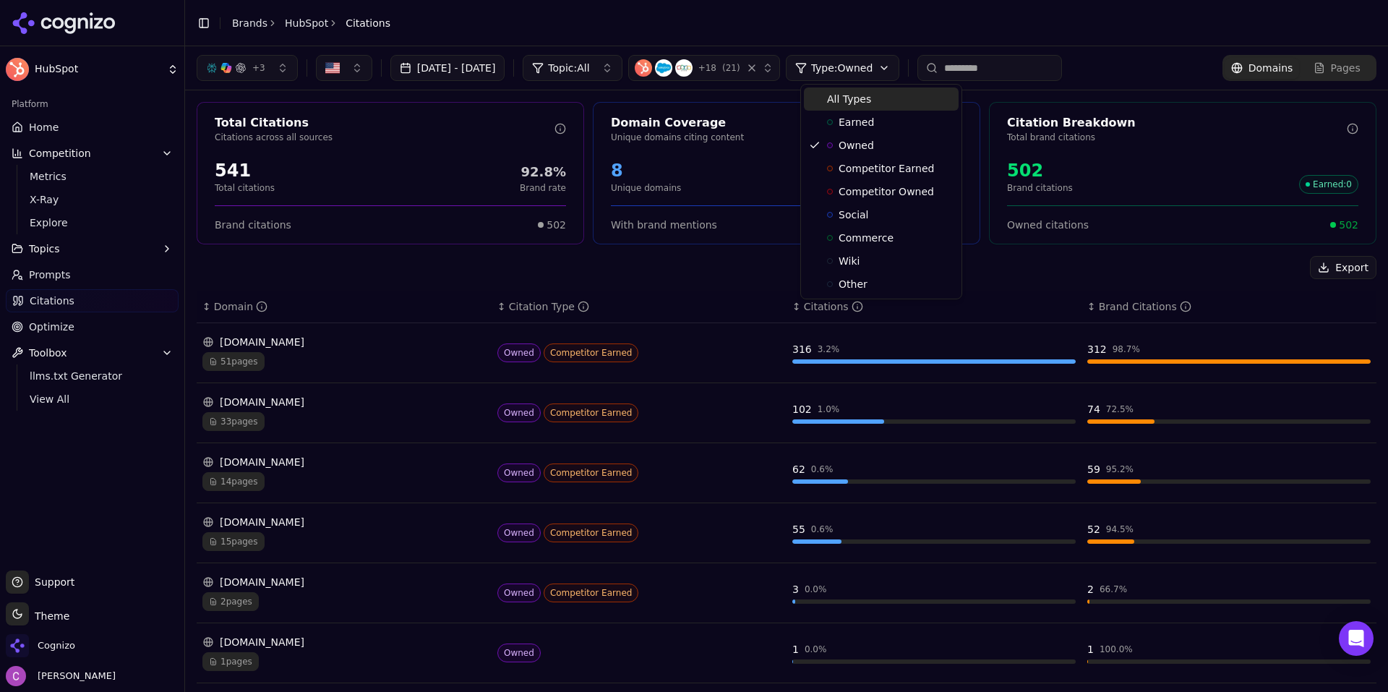
click at [859, 101] on span "All Types" at bounding box center [849, 99] width 44 height 14
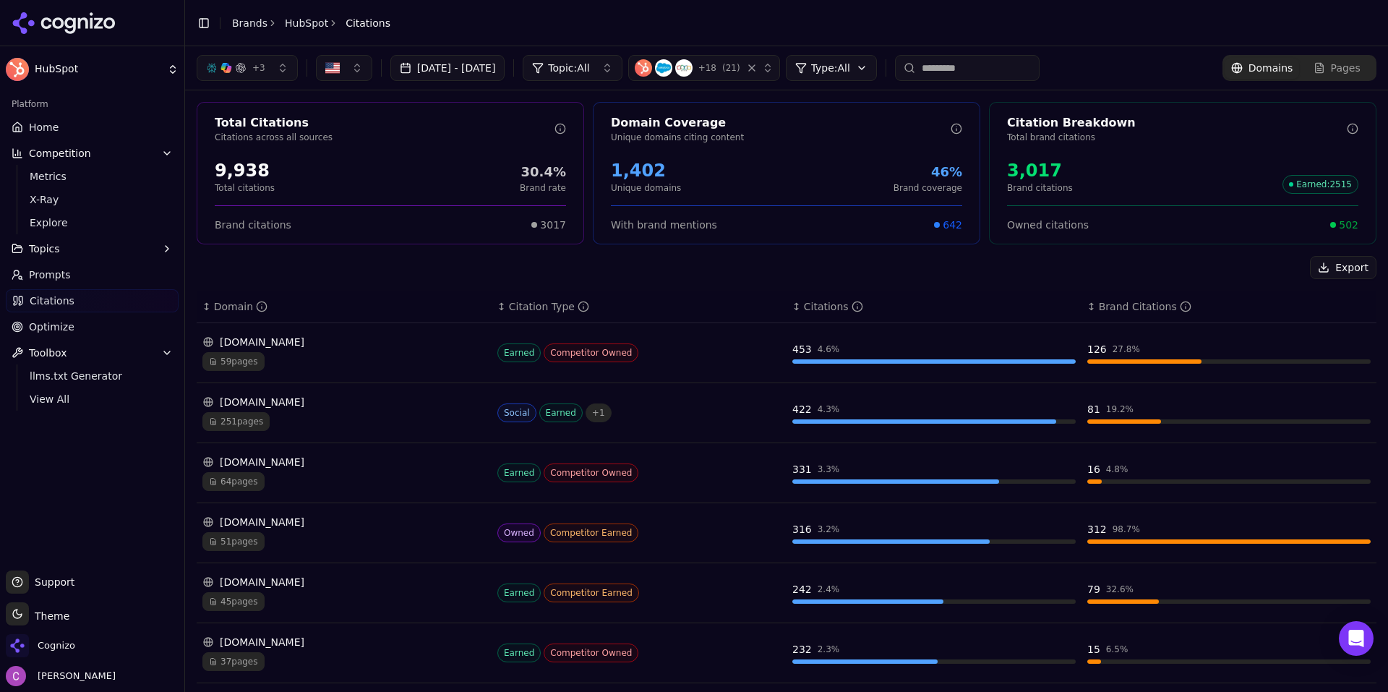
click at [46, 319] on span "Optimize" at bounding box center [52, 326] width 46 height 14
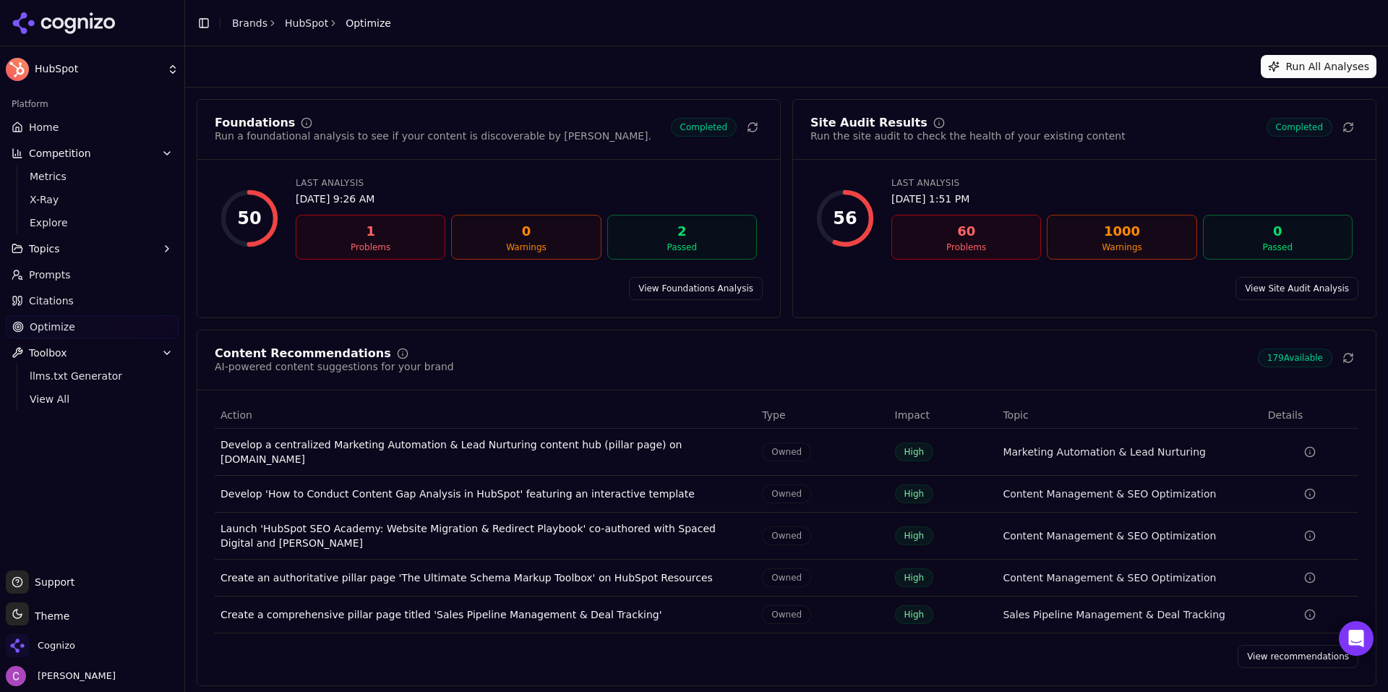
click at [727, 288] on link "View Foundations Analysis" at bounding box center [696, 288] width 134 height 23
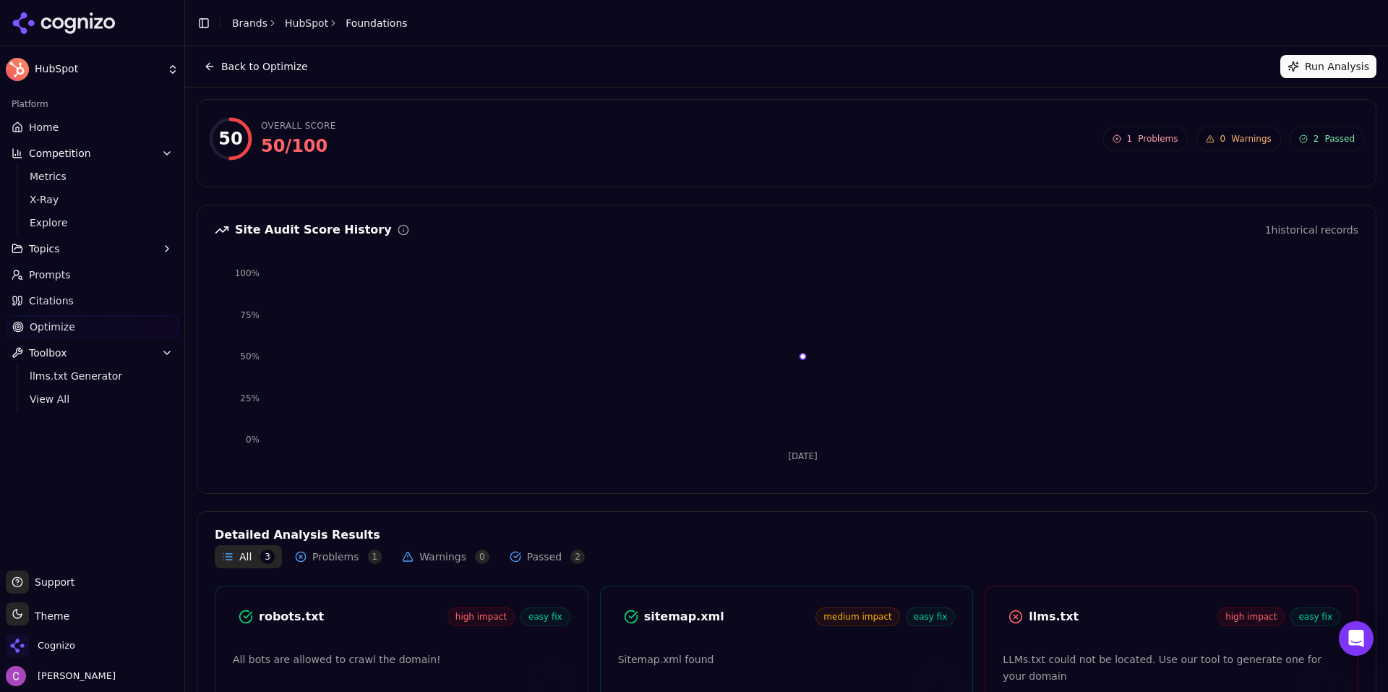
click at [279, 621] on div "robots.txt" at bounding box center [353, 616] width 189 height 17
click at [278, 621] on div "robots.txt" at bounding box center [353, 616] width 189 height 17
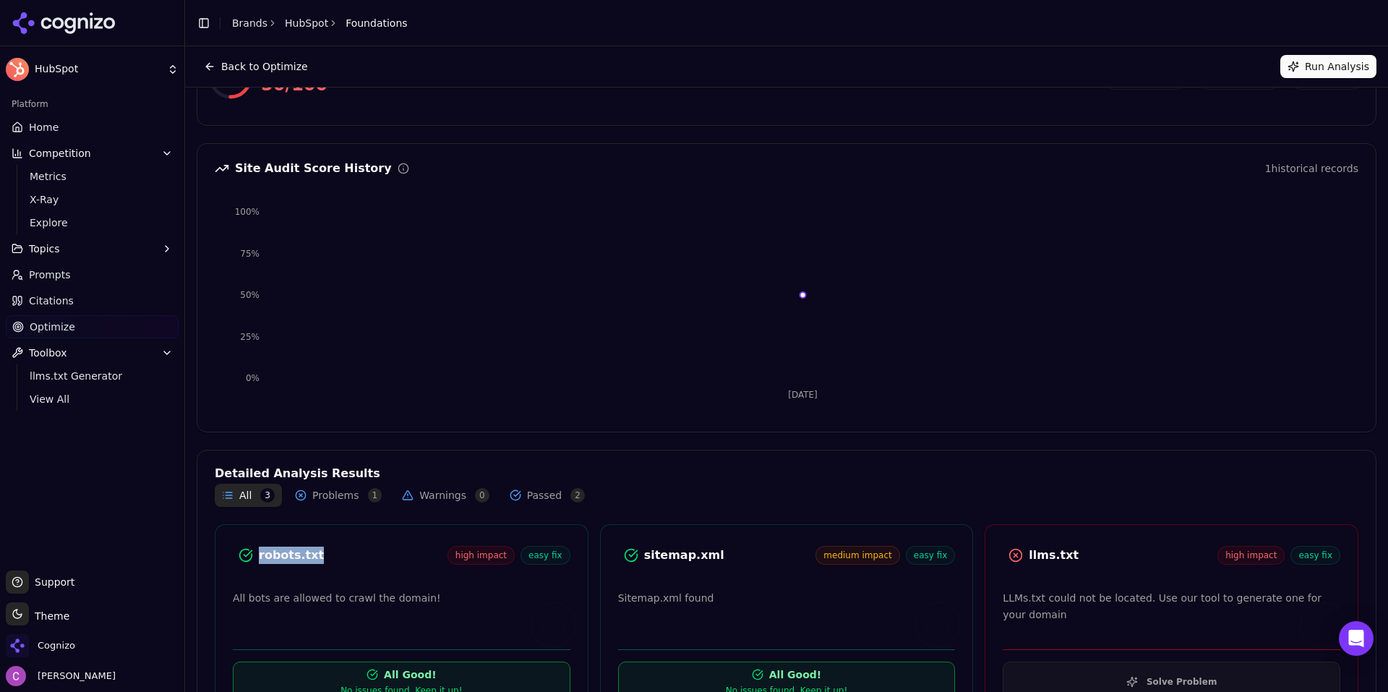
scroll to position [119, 0]
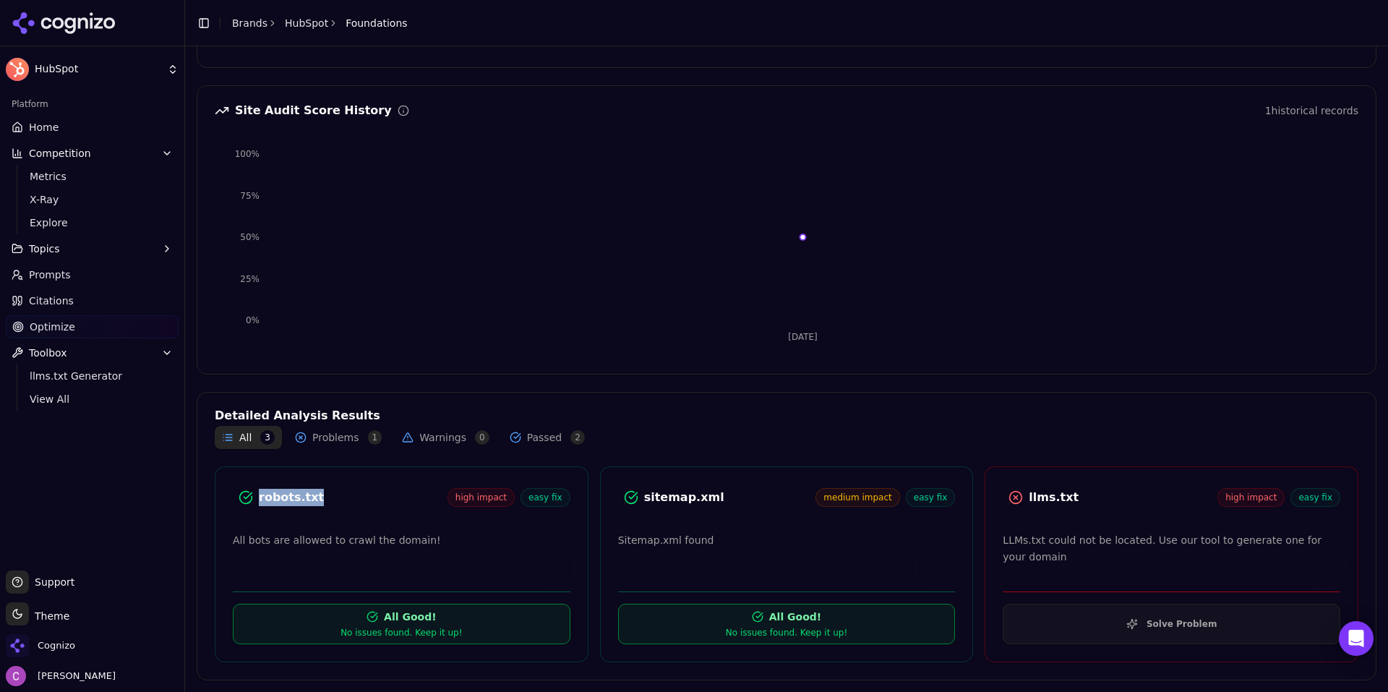
click at [1110, 620] on button "Solve Problem" at bounding box center [1170, 623] width 337 height 40
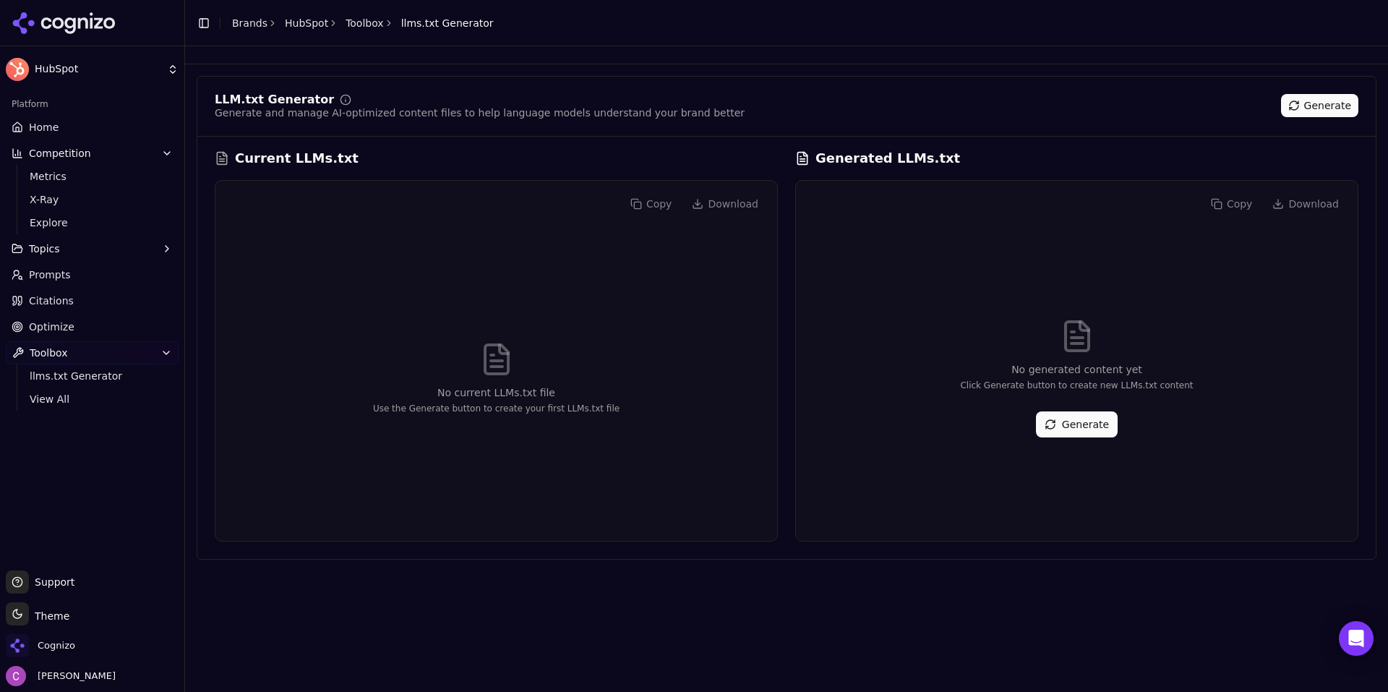
click at [1072, 442] on div "No generated content yet Click Generate button to create new LLMs.txt content G…" at bounding box center [1076, 378] width 538 height 302
click at [1068, 421] on button "Generate" at bounding box center [1077, 424] width 82 height 26
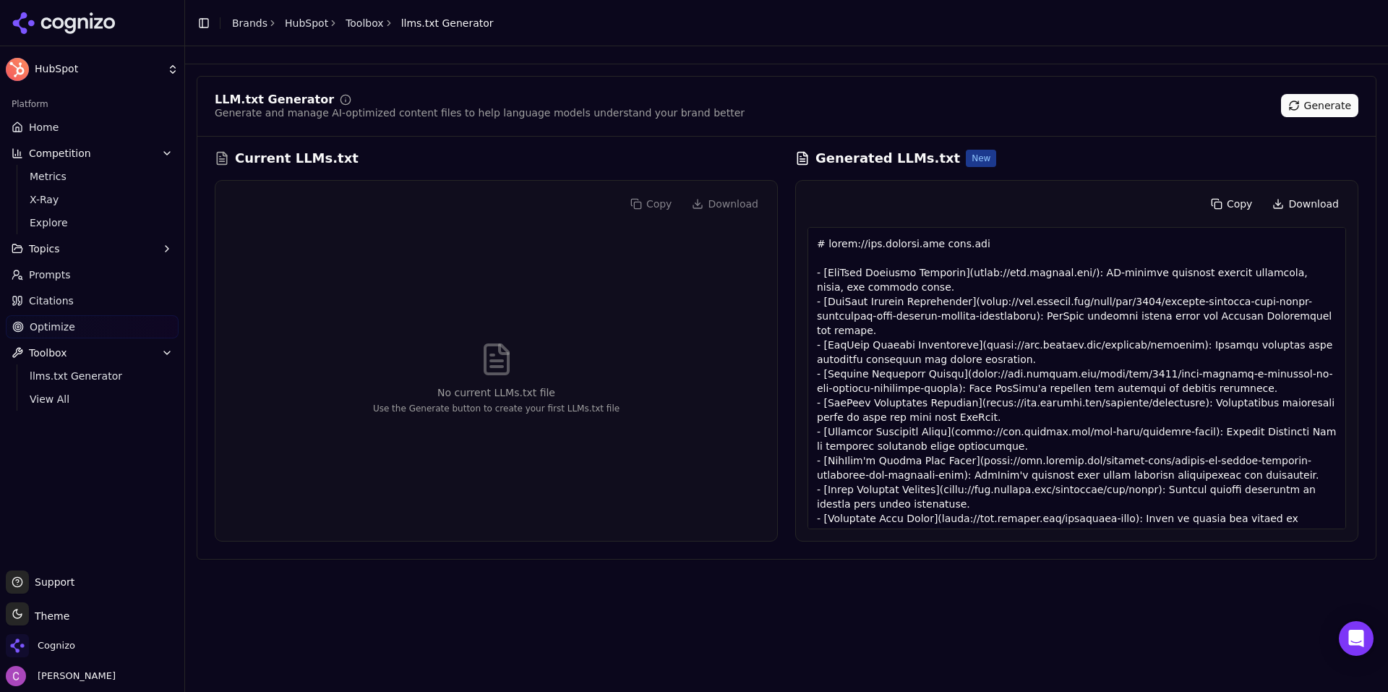
scroll to position [119, 0]
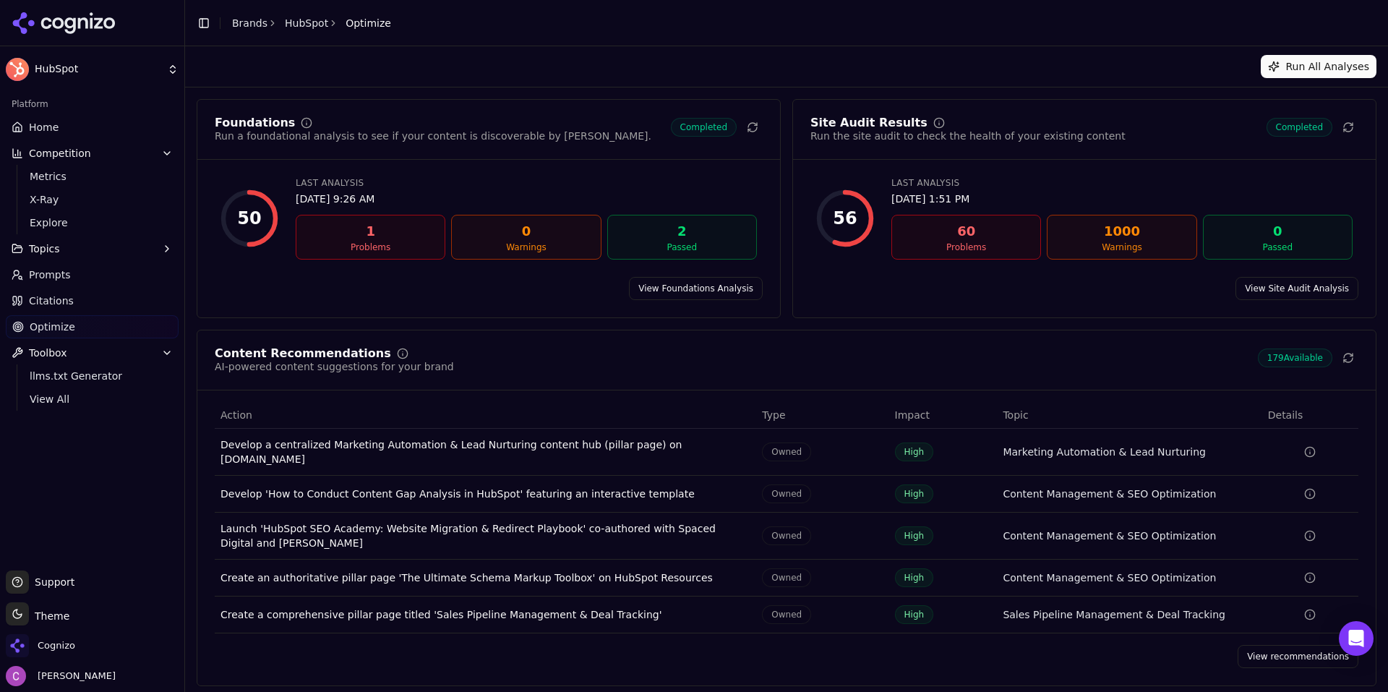
click at [1265, 648] on link "View recommendations" at bounding box center [1297, 656] width 121 height 23
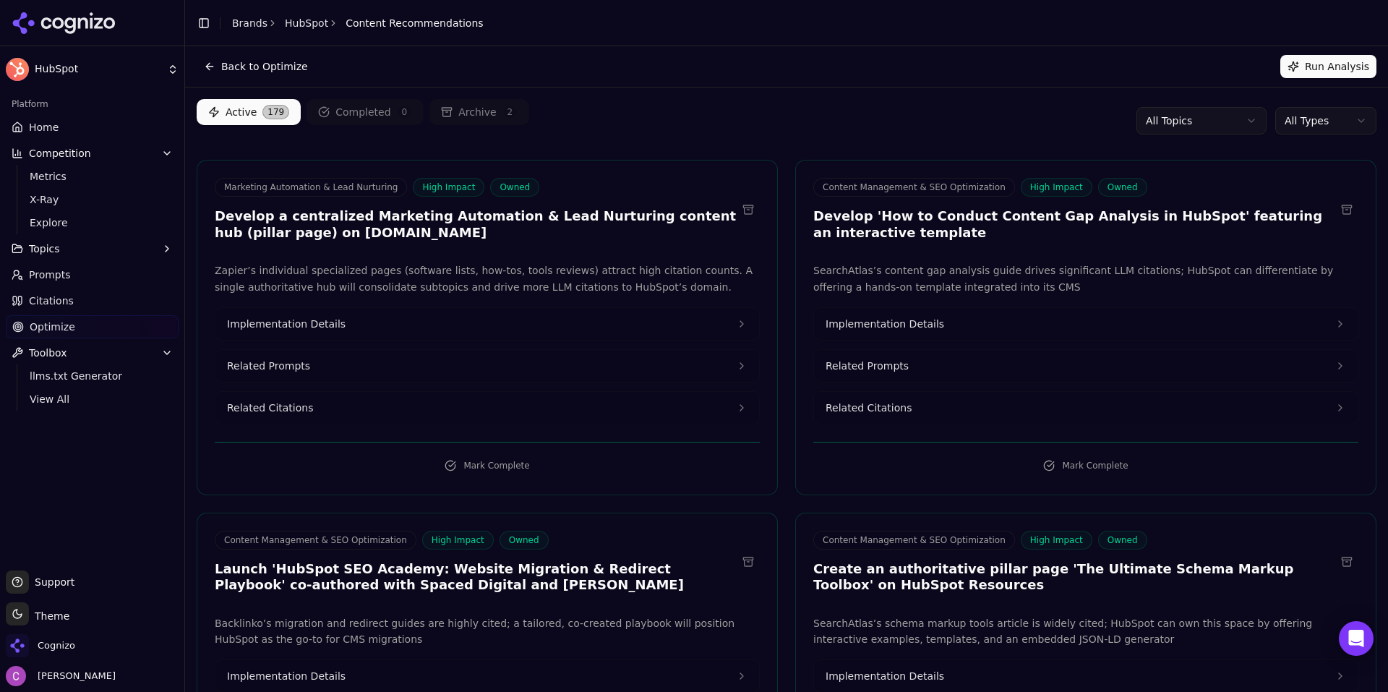
click at [337, 364] on button "Related Prompts" at bounding box center [486, 366] width 543 height 32
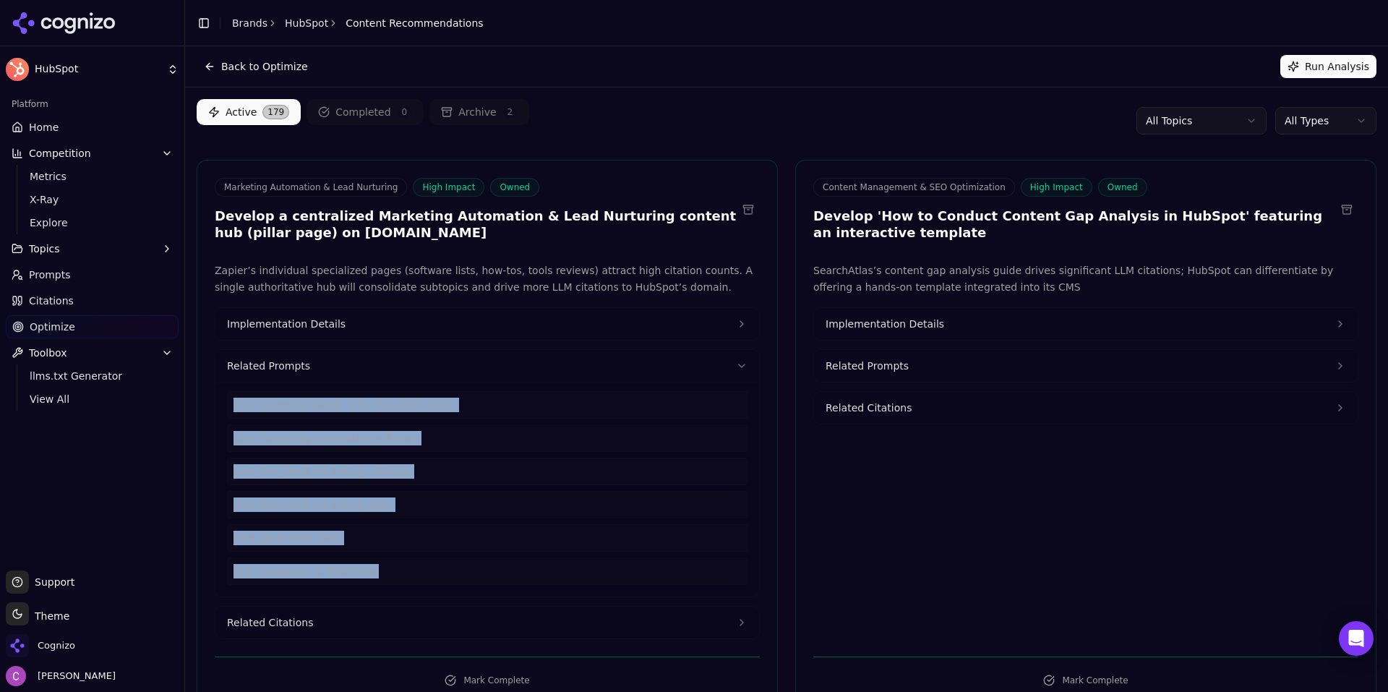
drag, startPoint x: 382, startPoint y: 575, endPoint x: 223, endPoint y: 405, distance: 232.6
click at [223, 405] on div "This recommendation is for the entire topic. best marketing automation software…" at bounding box center [486, 489] width 543 height 215
click at [320, 622] on button "Related Citations" at bounding box center [486, 622] width 543 height 32
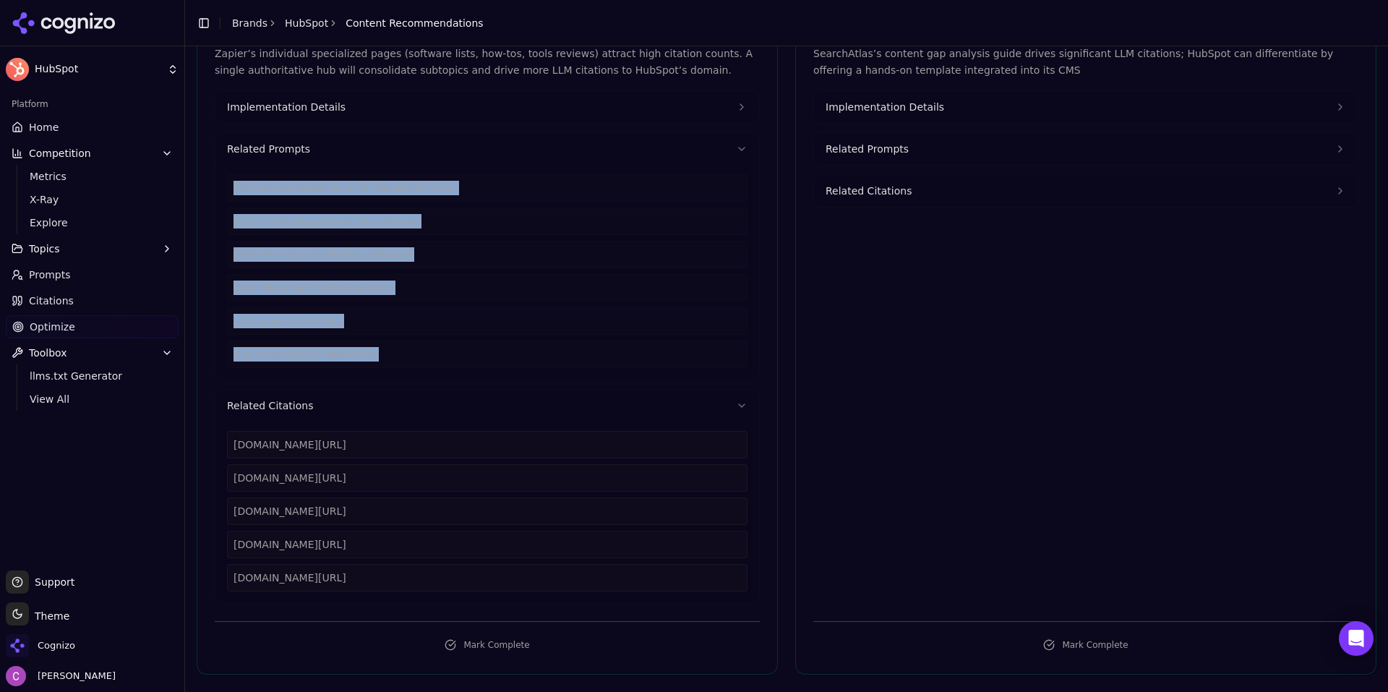
drag, startPoint x: 461, startPoint y: 573, endPoint x: 224, endPoint y: 438, distance: 272.9
click at [225, 439] on div "zapier.com/blog/best-marketing-automation-software zapier.com/blog/free-email-m…" at bounding box center [486, 511] width 543 height 181
click at [337, 114] on button "Implementation Details" at bounding box center [486, 107] width 543 height 32
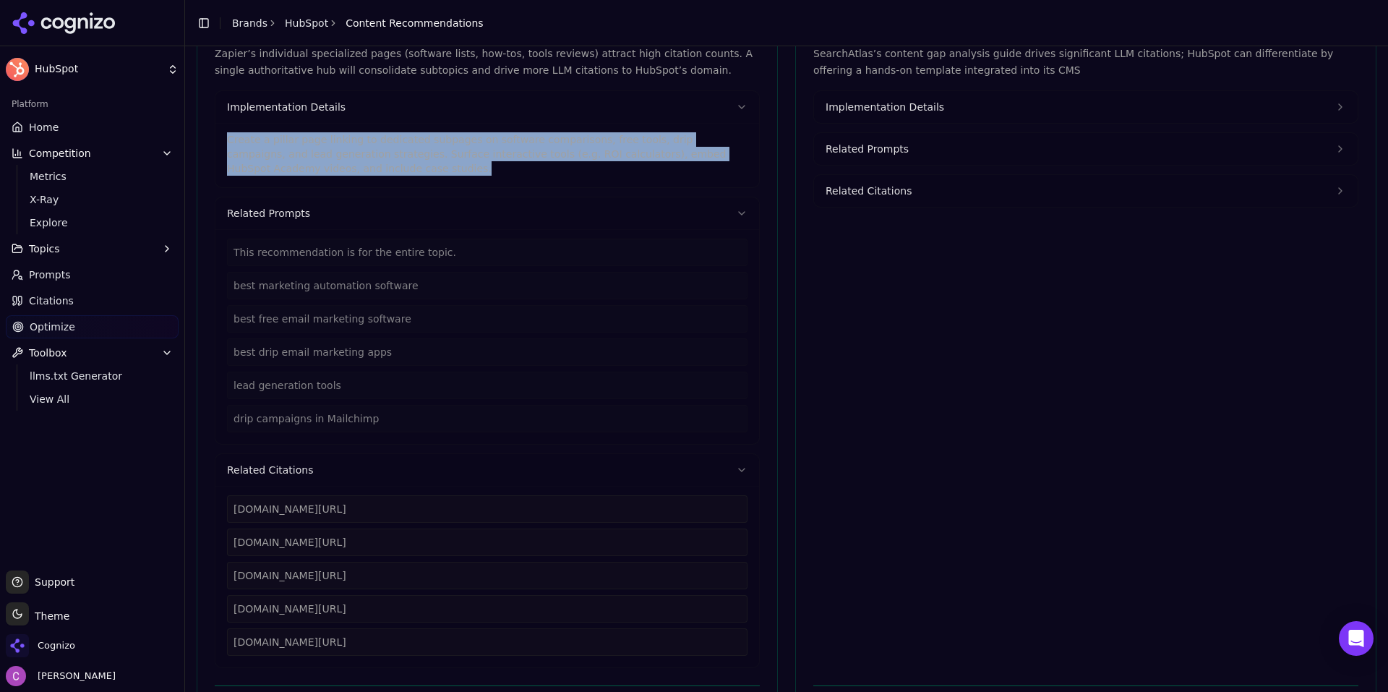
drag, startPoint x: 294, startPoint y: 170, endPoint x: 192, endPoint y: 129, distance: 110.3
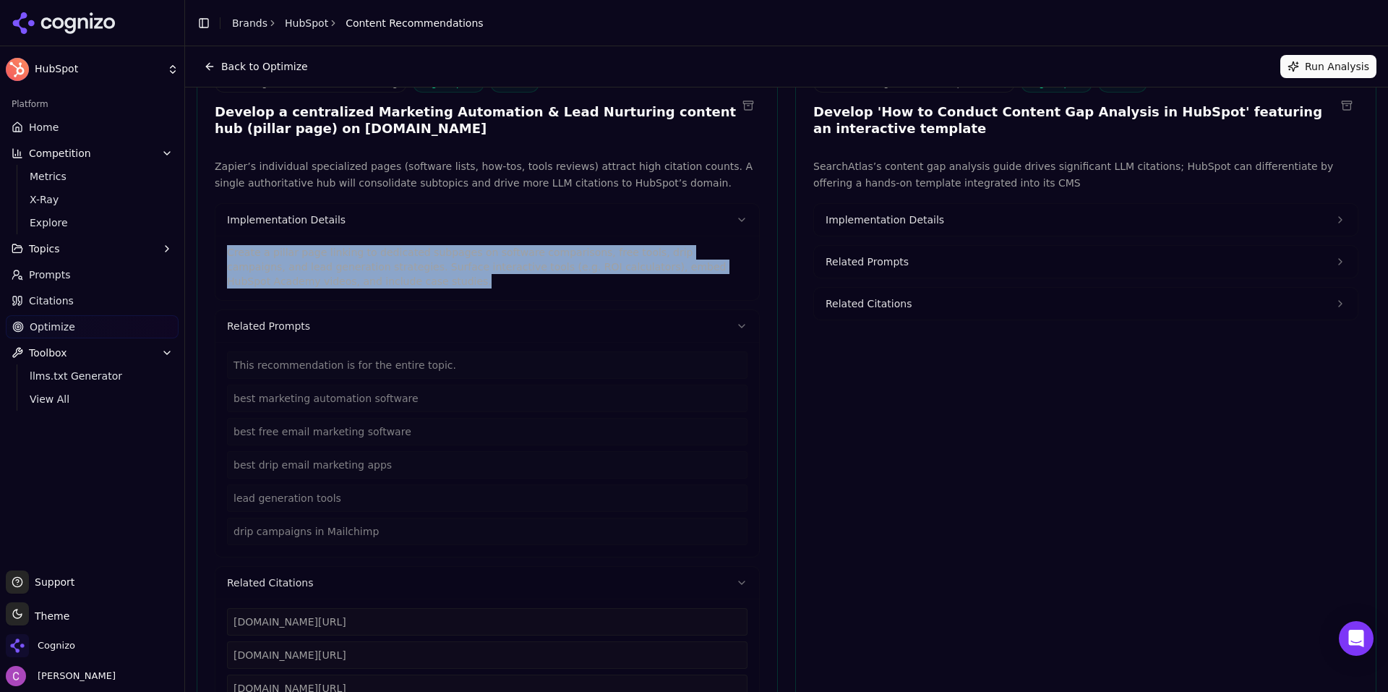
scroll to position [0, 0]
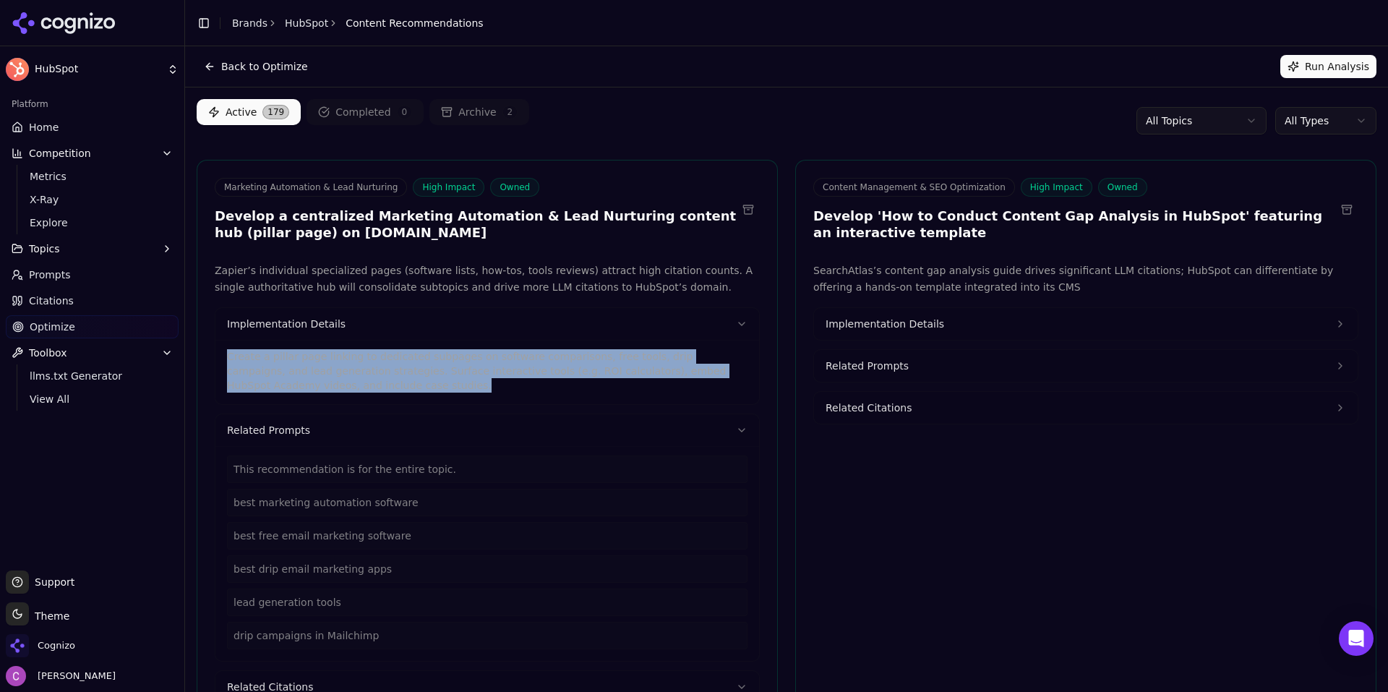
click at [1317, 120] on html "HubSpot Platform Home Competition Metrics X-Ray Explore Topics Prompts Citation…" at bounding box center [694, 346] width 1388 height 692
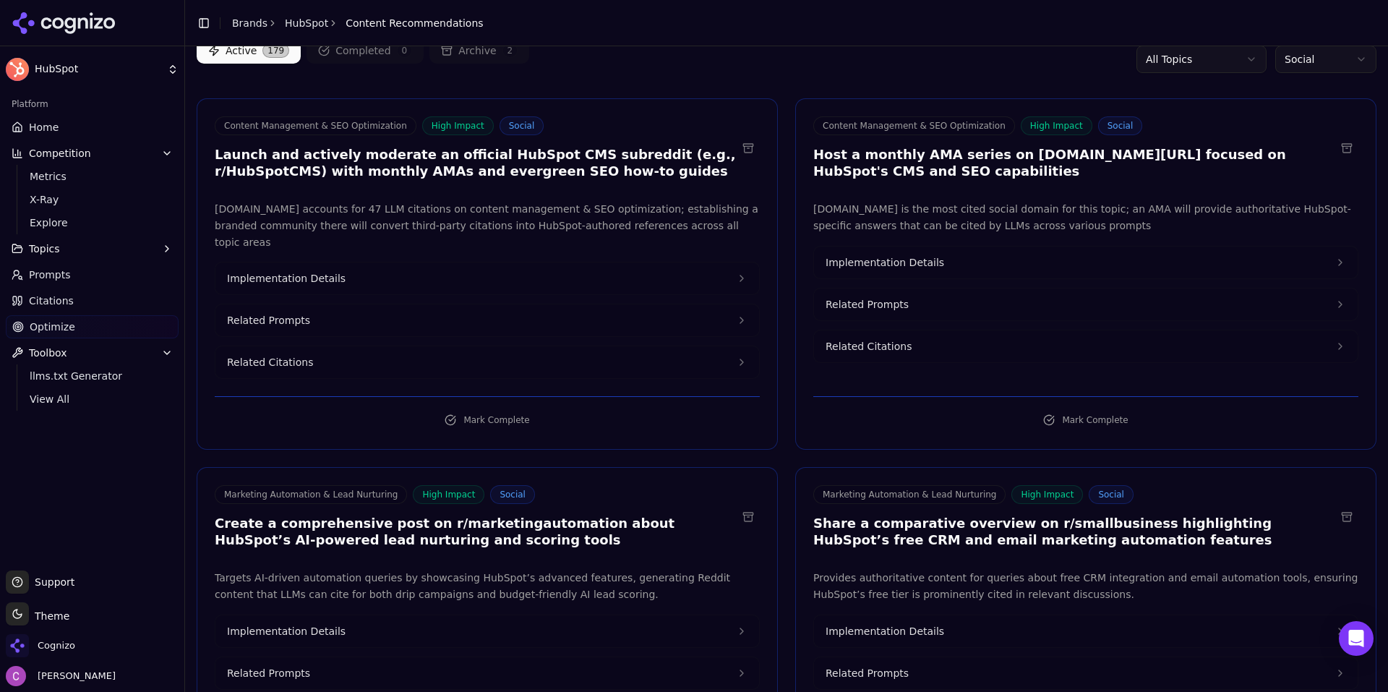
scroll to position [145, 0]
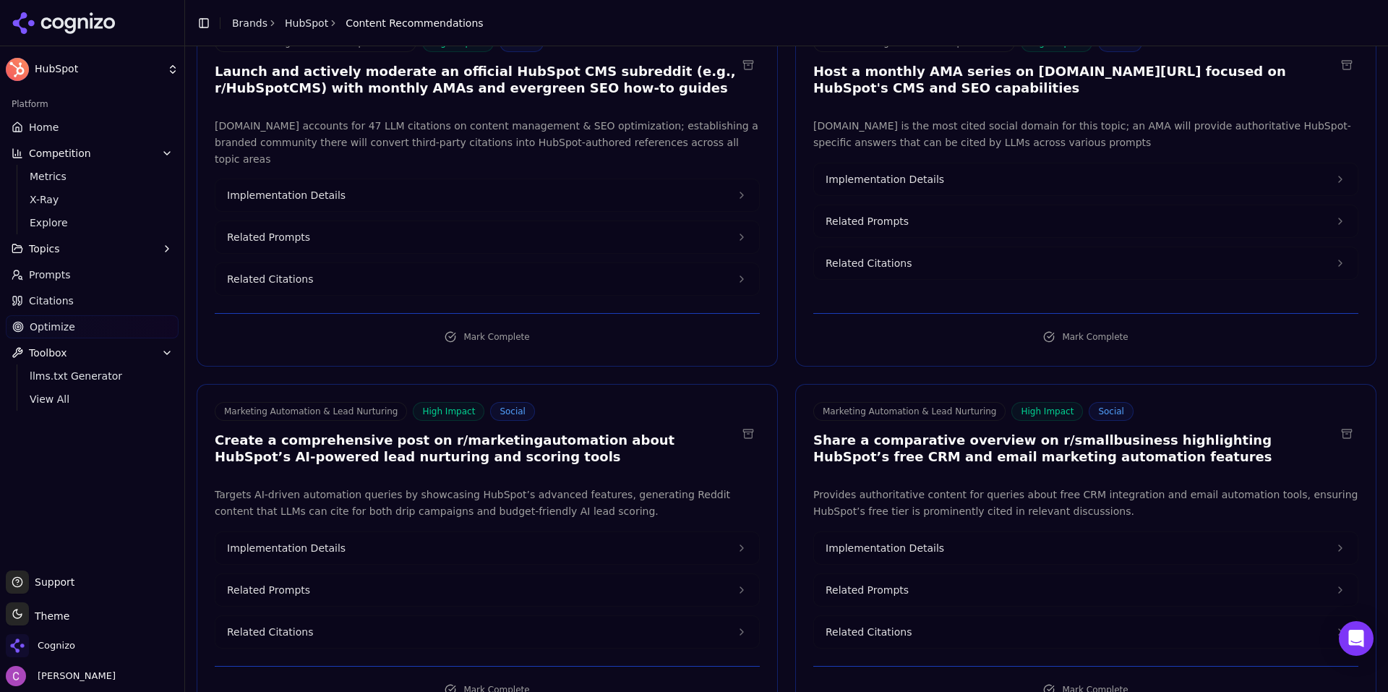
drag, startPoint x: 332, startPoint y: 576, endPoint x: 396, endPoint y: 577, distance: 63.6
click at [333, 575] on button "Related Prompts" at bounding box center [486, 590] width 543 height 32
click at [885, 574] on button "Related Prompts" at bounding box center [1085, 590] width 543 height 32
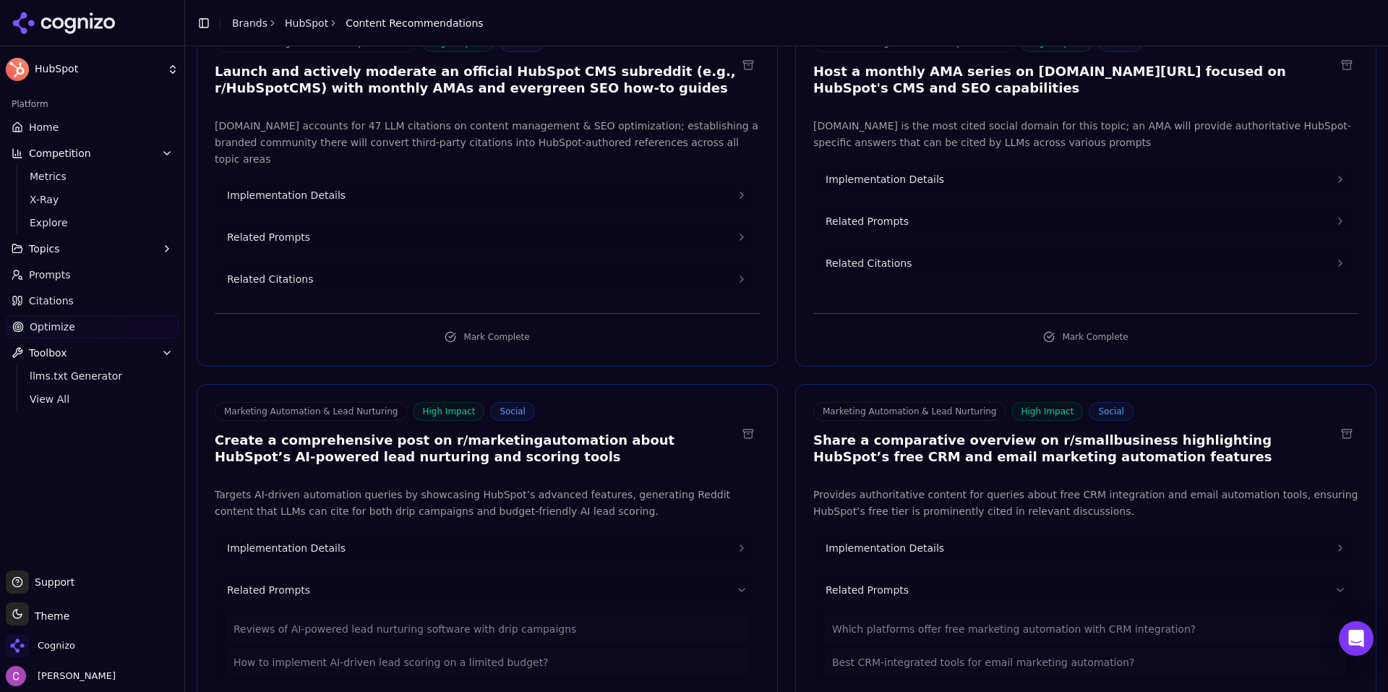
click at [939, 532] on button "Implementation Details" at bounding box center [1085, 548] width 543 height 32
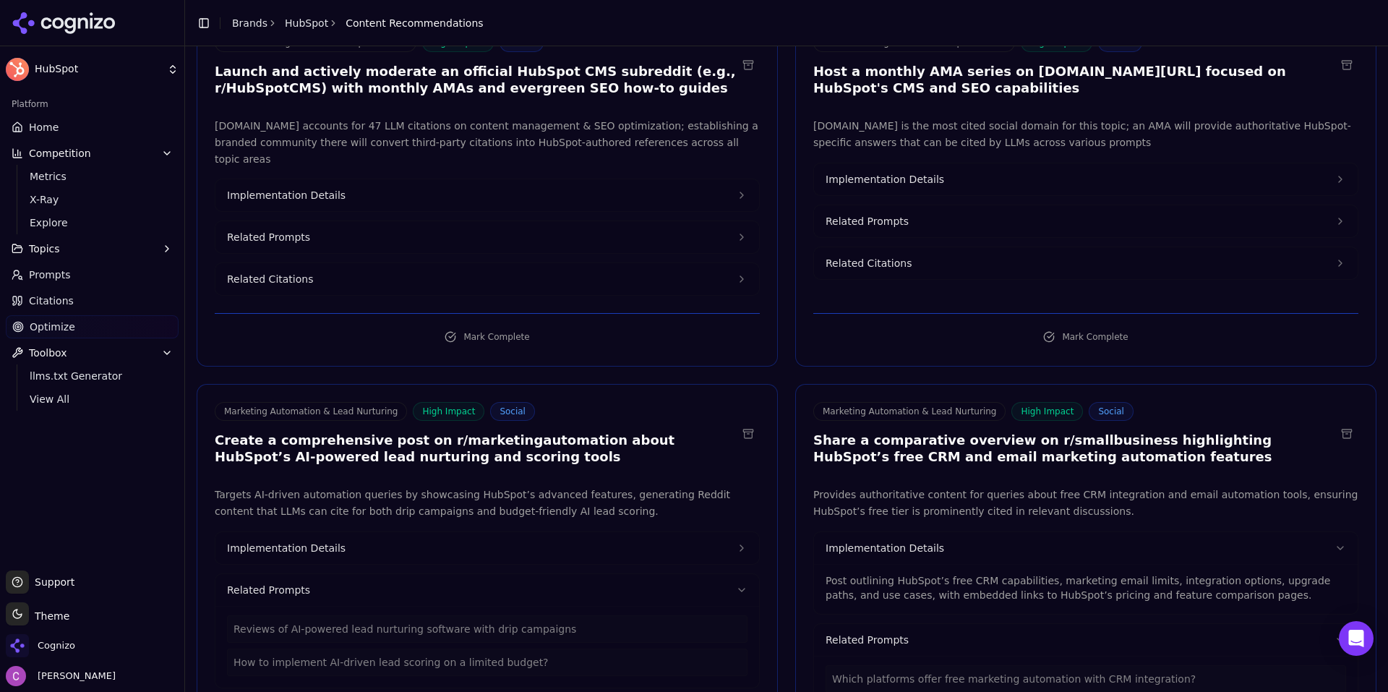
click at [536, 538] on button "Implementation Details" at bounding box center [486, 548] width 543 height 32
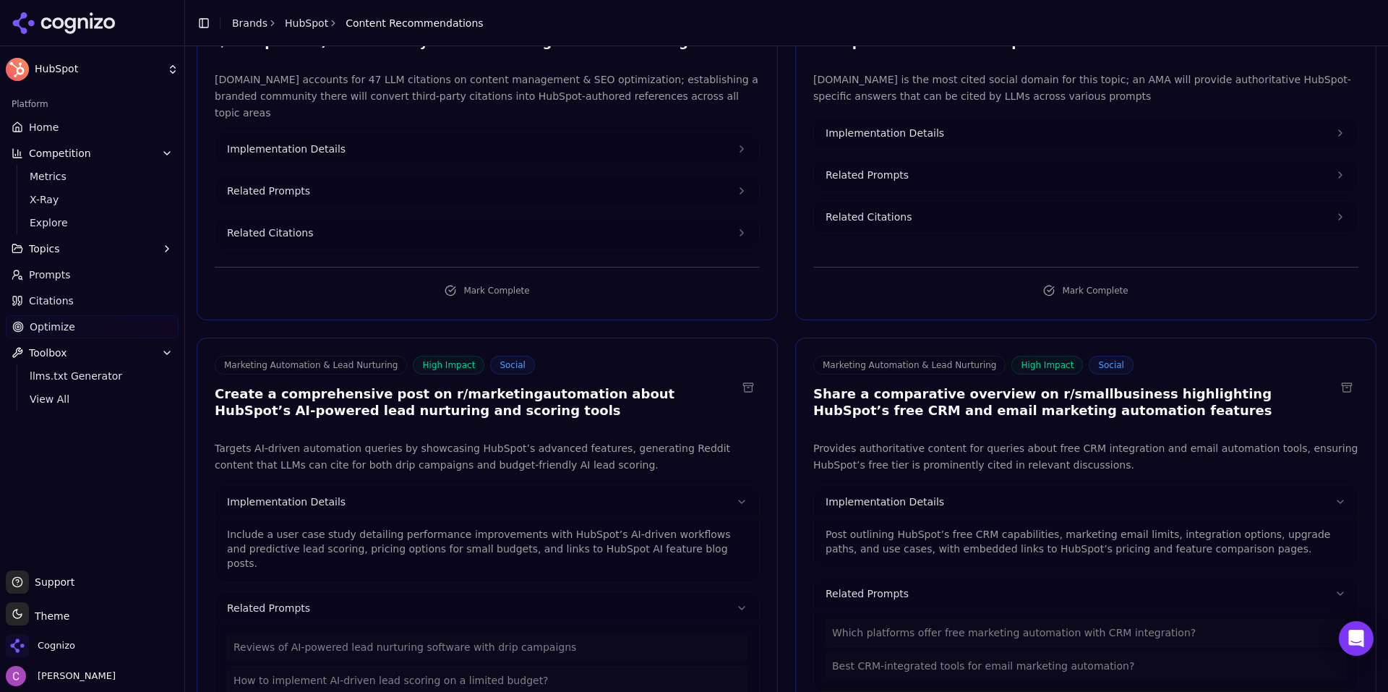
scroll to position [217, 0]
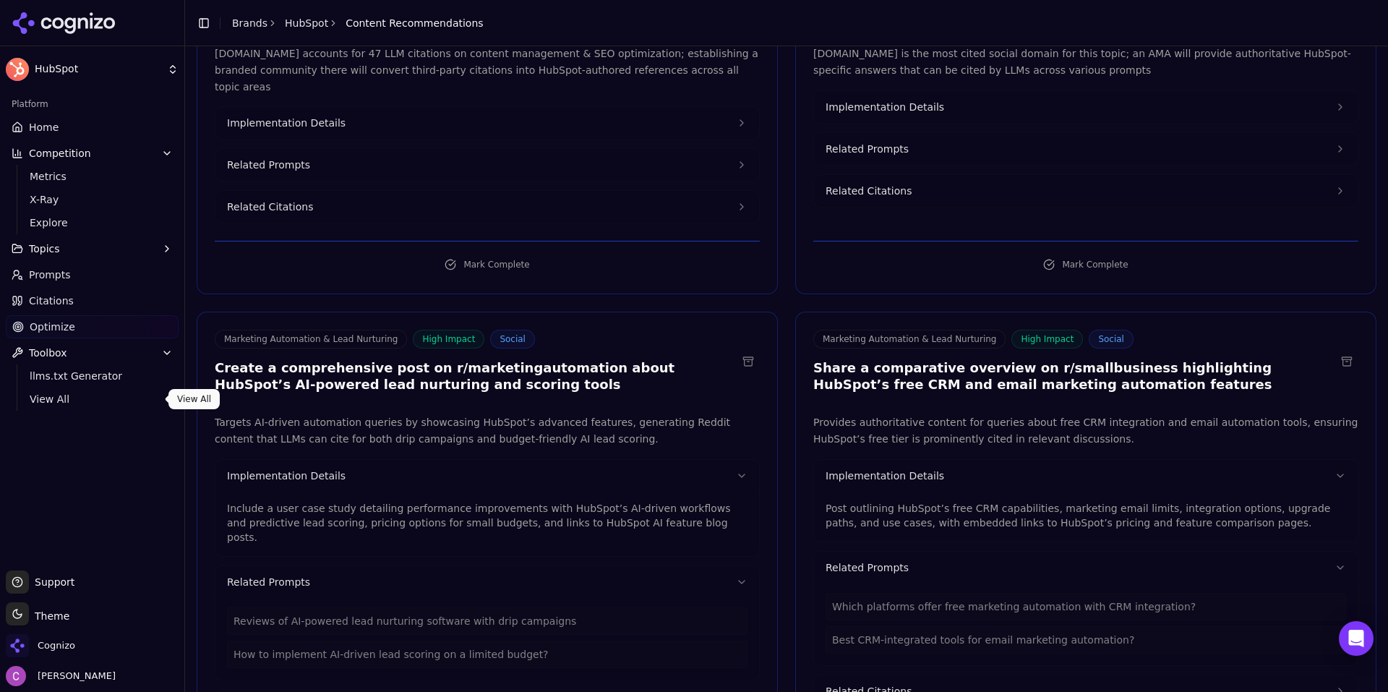
click at [83, 400] on span "View All" at bounding box center [93, 399] width 126 height 14
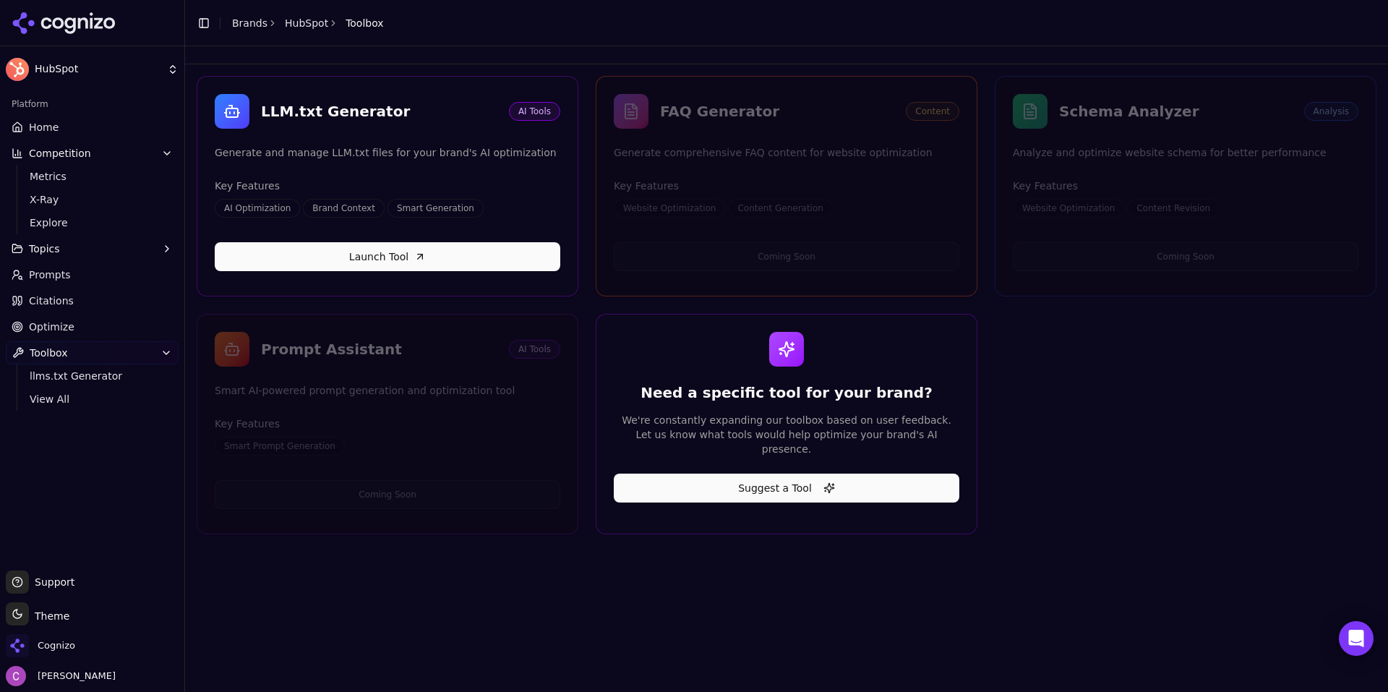
click at [1117, 467] on div "LLM.txt Generator AI Tools Generate and manage LLM.txt files for your brand's A…" at bounding box center [786, 305] width 1179 height 458
click at [58, 128] on link "Home" at bounding box center [92, 127] width 173 height 23
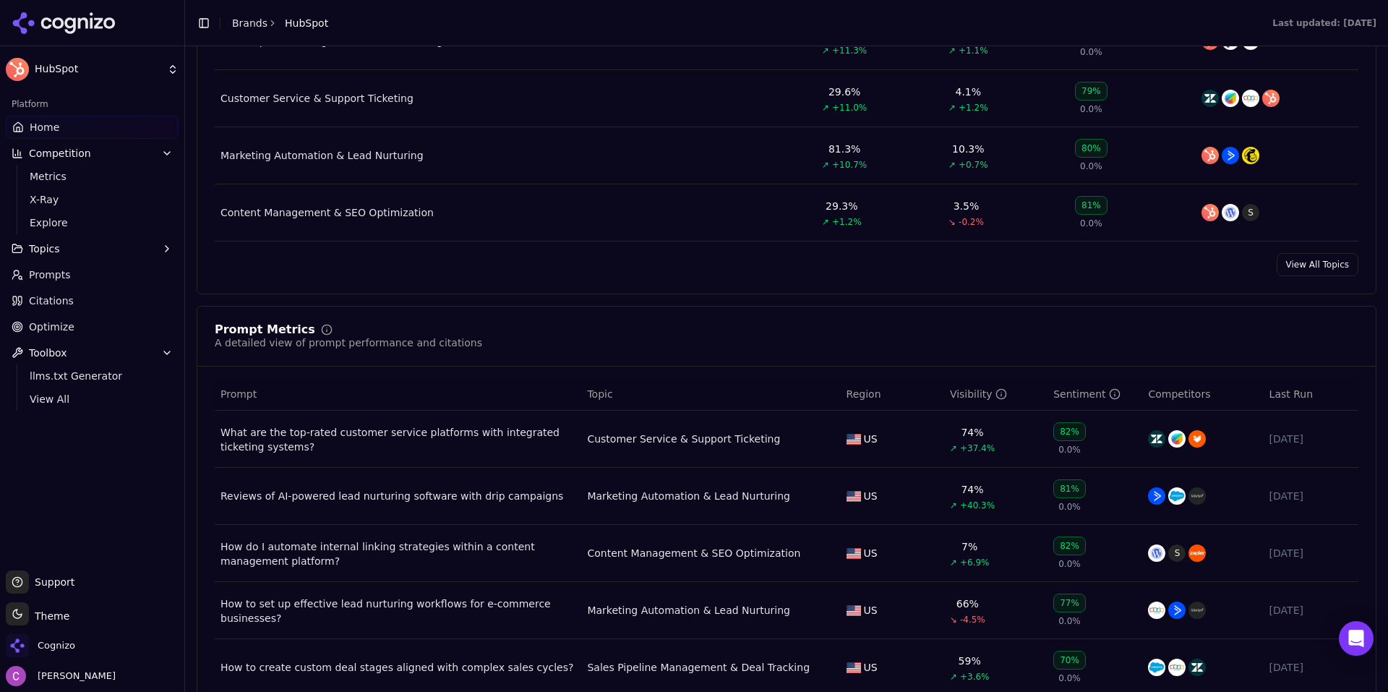
scroll to position [867, 0]
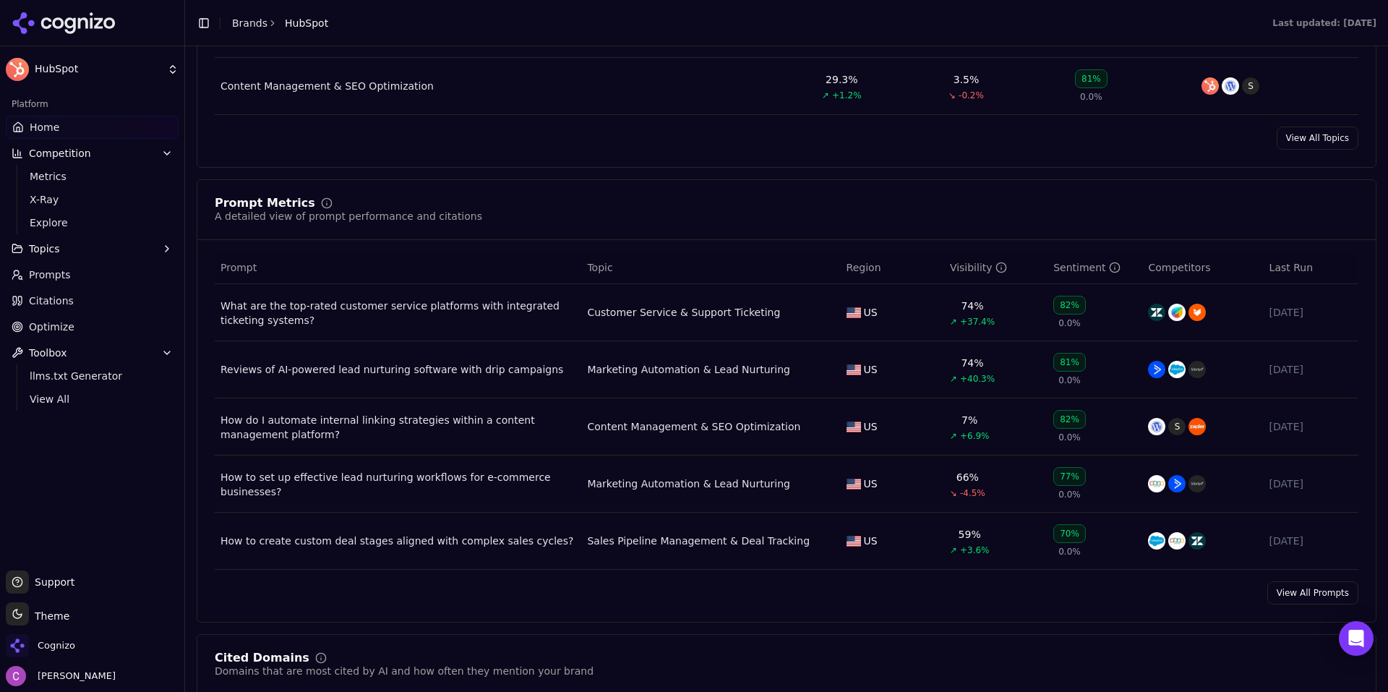
click at [87, 321] on link "Optimize" at bounding box center [92, 326] width 173 height 23
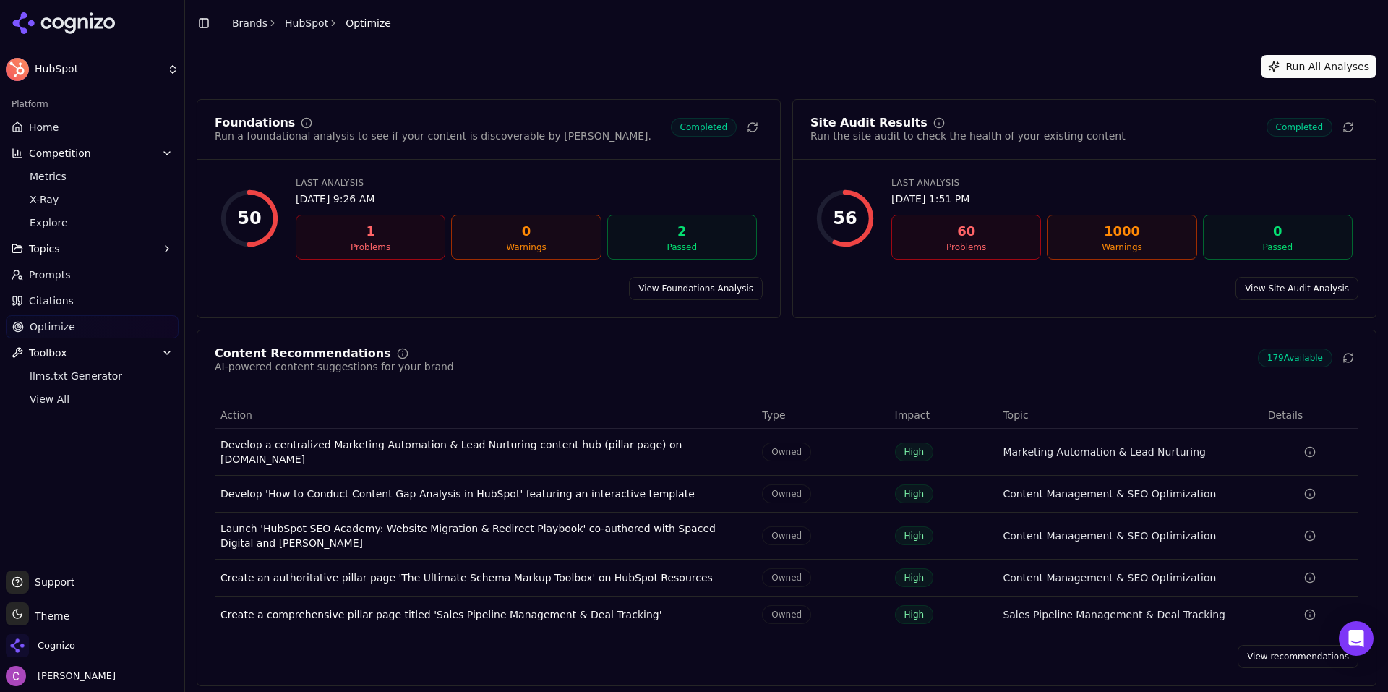
click at [66, 267] on link "Prompts" at bounding box center [92, 274] width 173 height 23
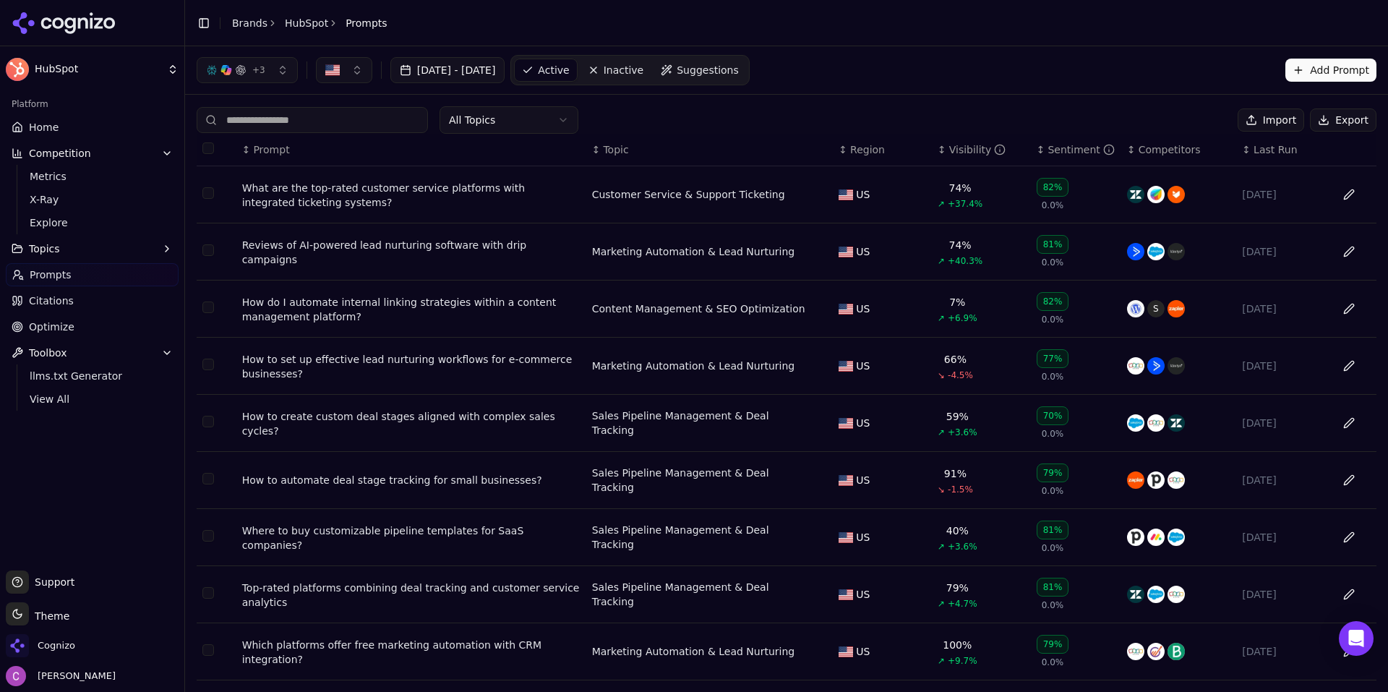
click at [61, 327] on span "Optimize" at bounding box center [52, 326] width 46 height 14
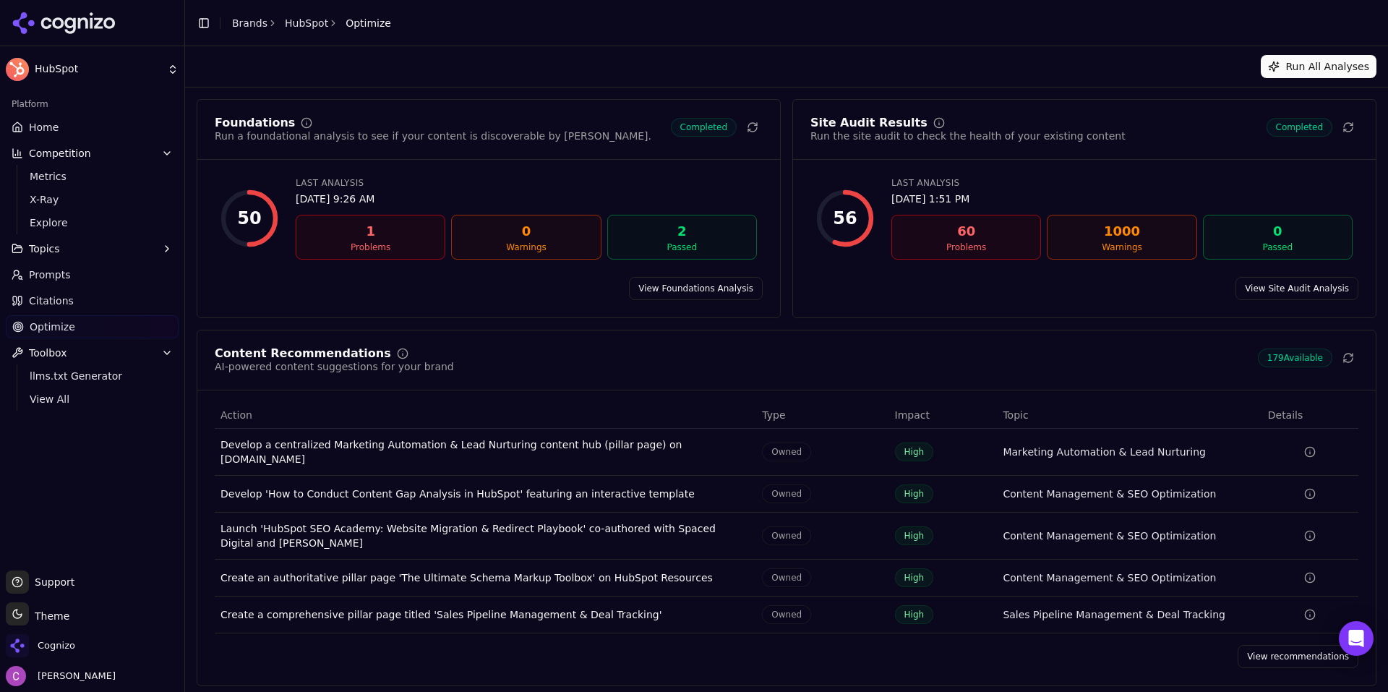
click at [1306, 653] on link "View recommendations" at bounding box center [1297, 656] width 121 height 23
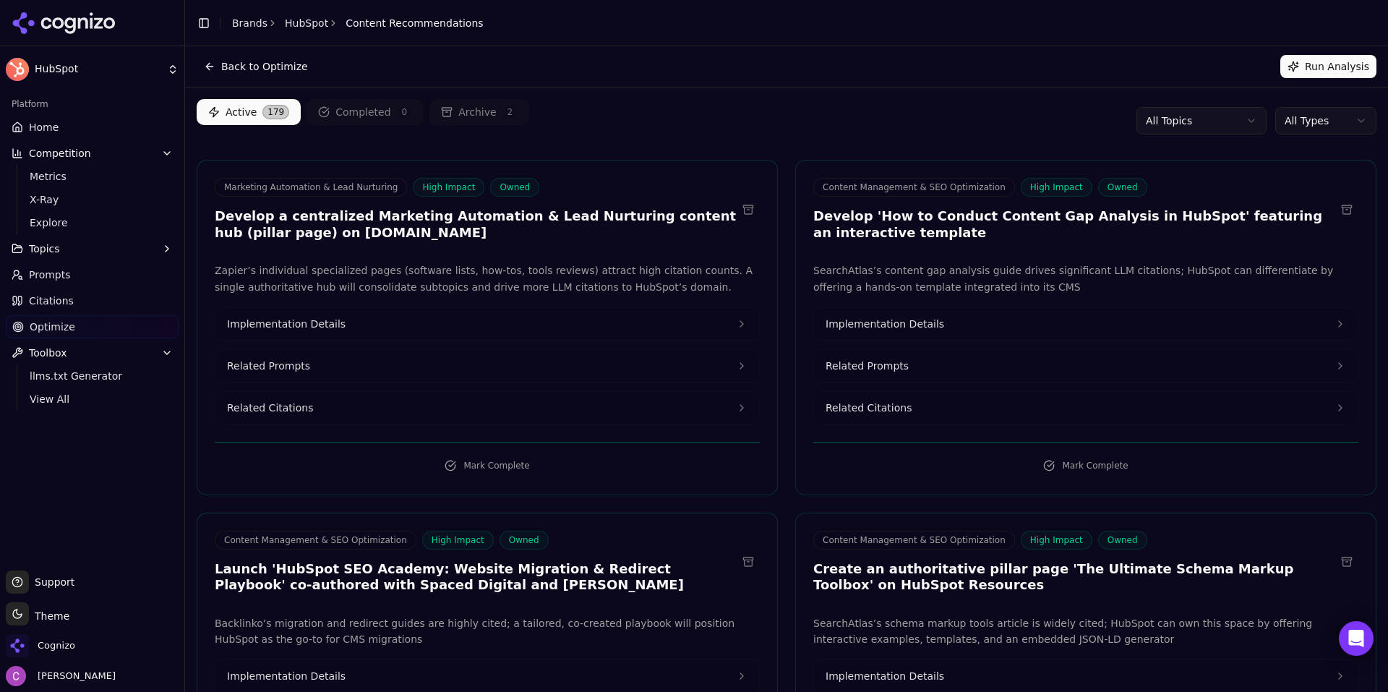
click at [1305, 122] on html "HubSpot Platform Home Competition Metrics X-Ray Explore Topics Prompts Citation…" at bounding box center [694, 346] width 1388 height 692
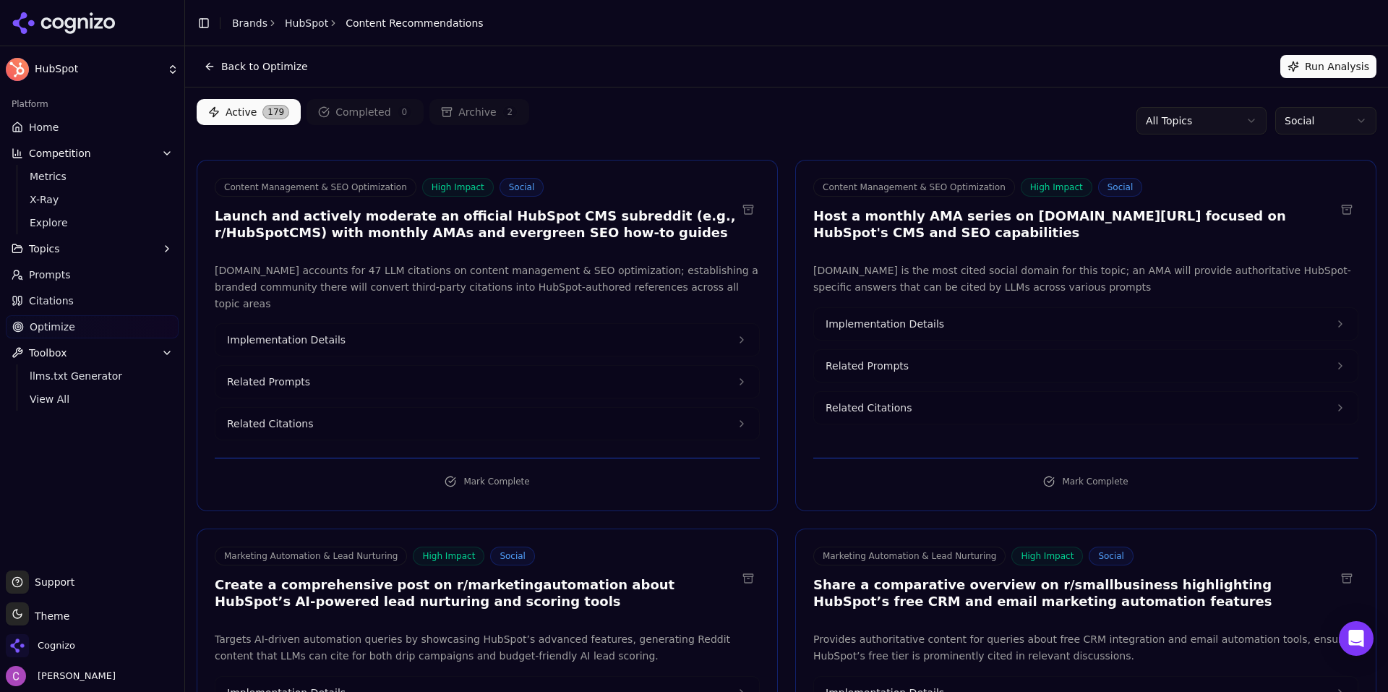
click at [66, 137] on link "Home" at bounding box center [92, 127] width 173 height 23
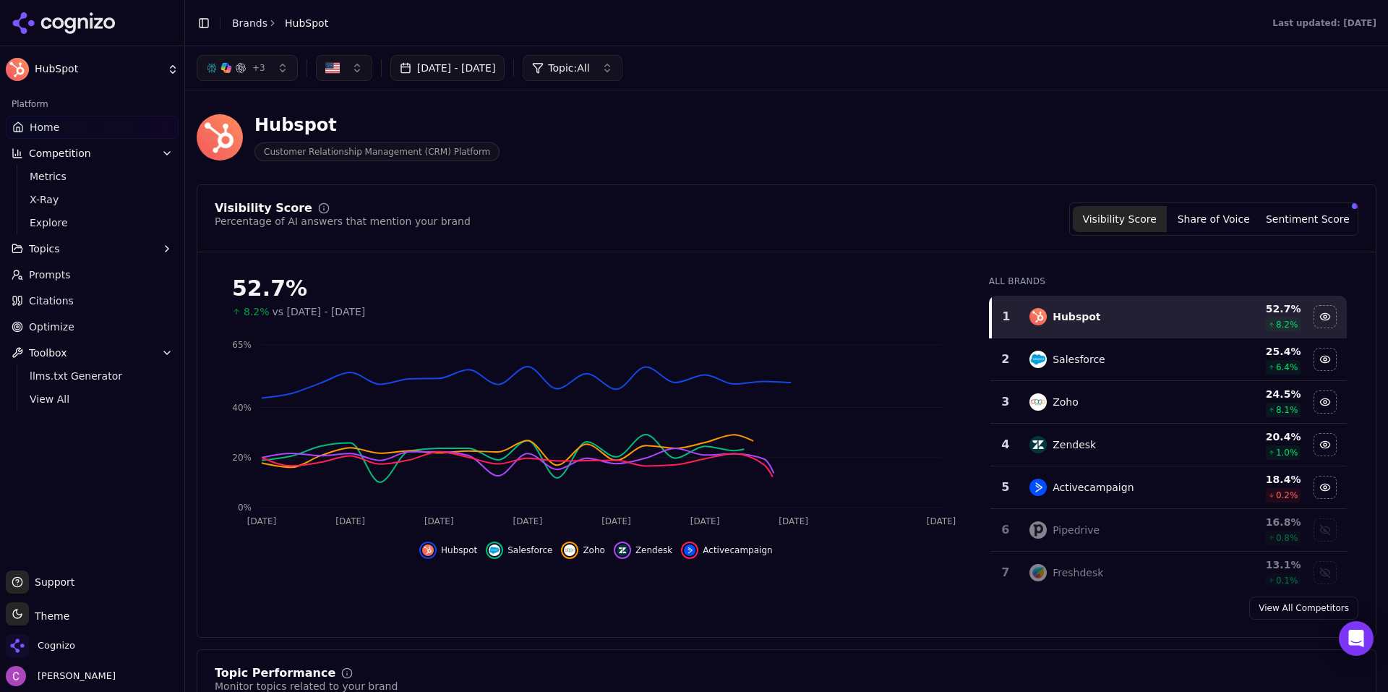
click at [270, 74] on button "+ 3" at bounding box center [247, 68] width 101 height 26
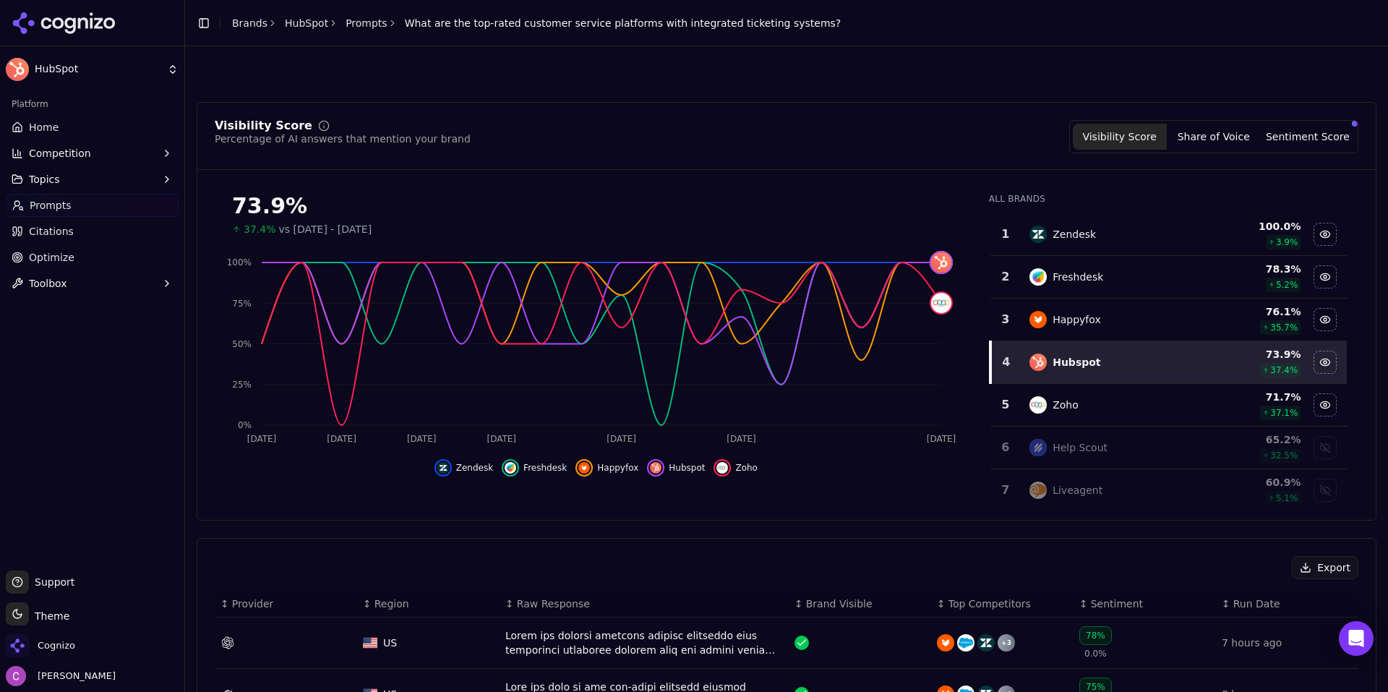
scroll to position [289, 0]
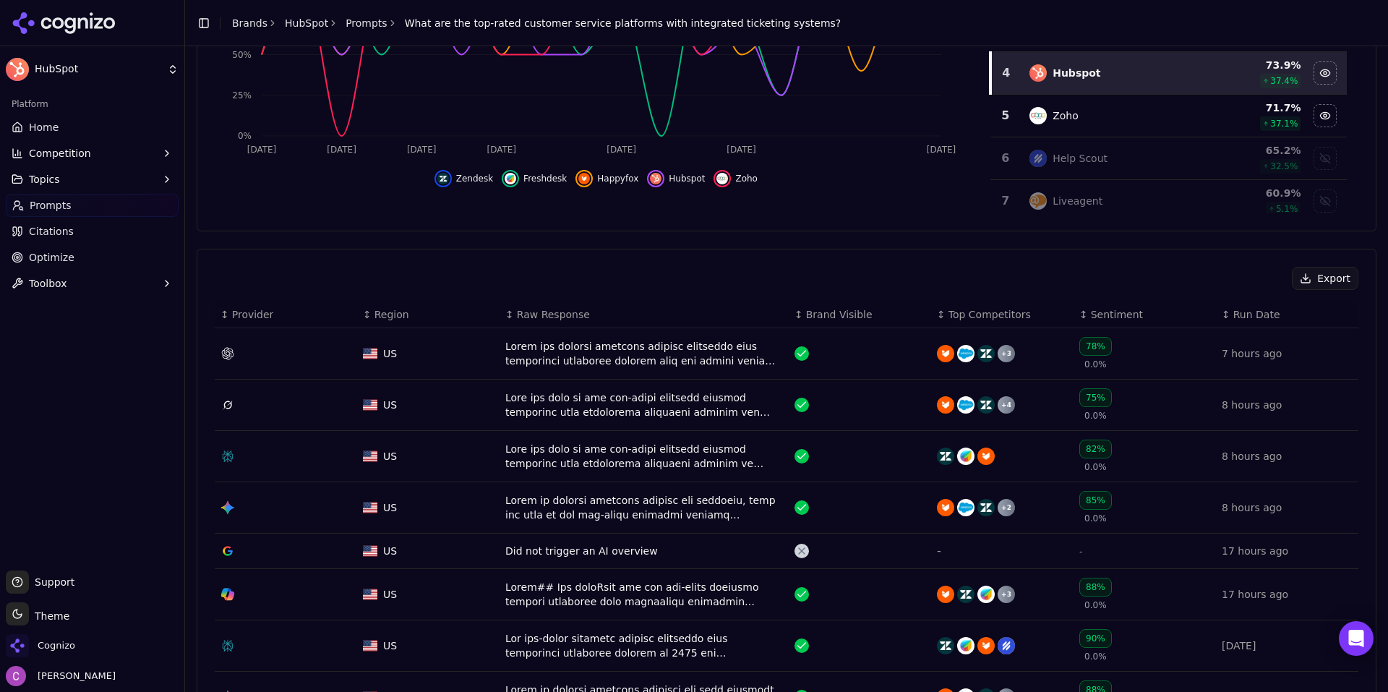
click at [606, 451] on div "Data table" at bounding box center [644, 456] width 278 height 29
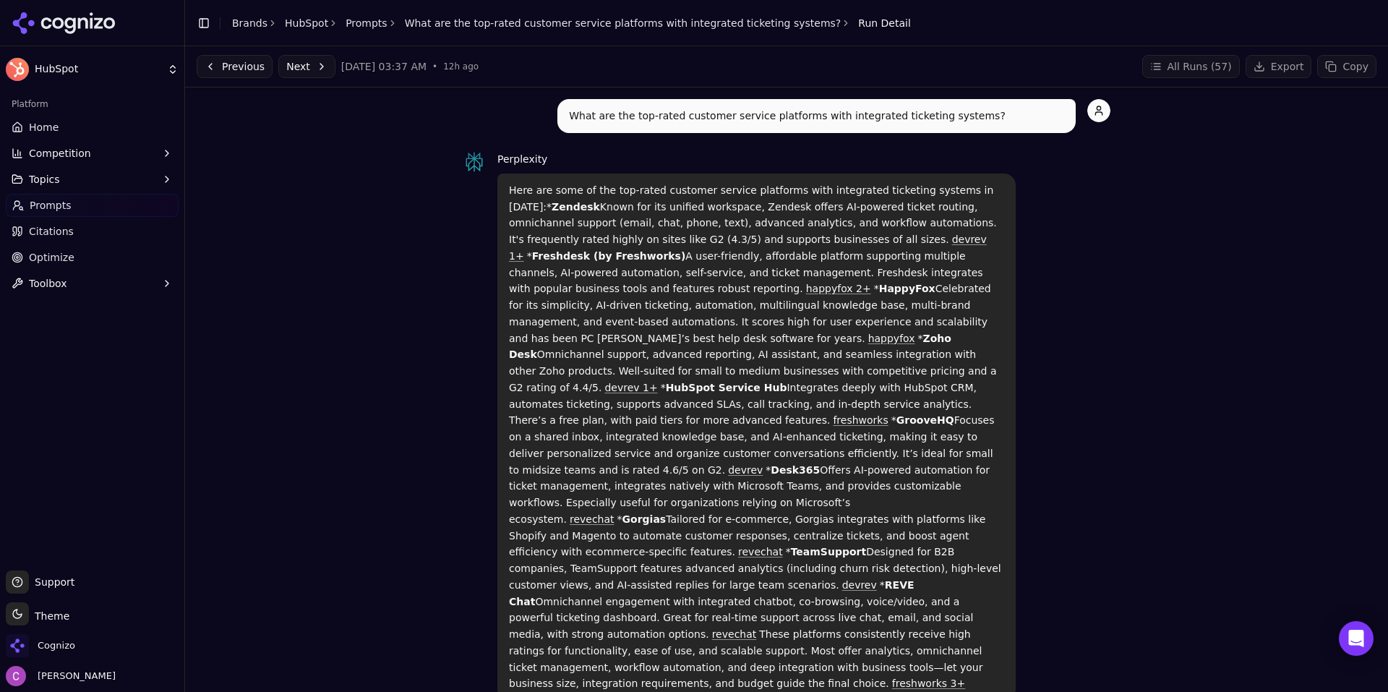
drag, startPoint x: 496, startPoint y: 184, endPoint x: 1031, endPoint y: 614, distance: 686.2
click at [1031, 614] on div "Perplexity Here are some of the top-rated customer service platforms with integ…" at bounding box center [787, 425] width 648 height 550
click at [1114, 504] on div "What are the top-rated customer service platforms with integrated ticketing sys…" at bounding box center [786, 690] width 1179 height 1182
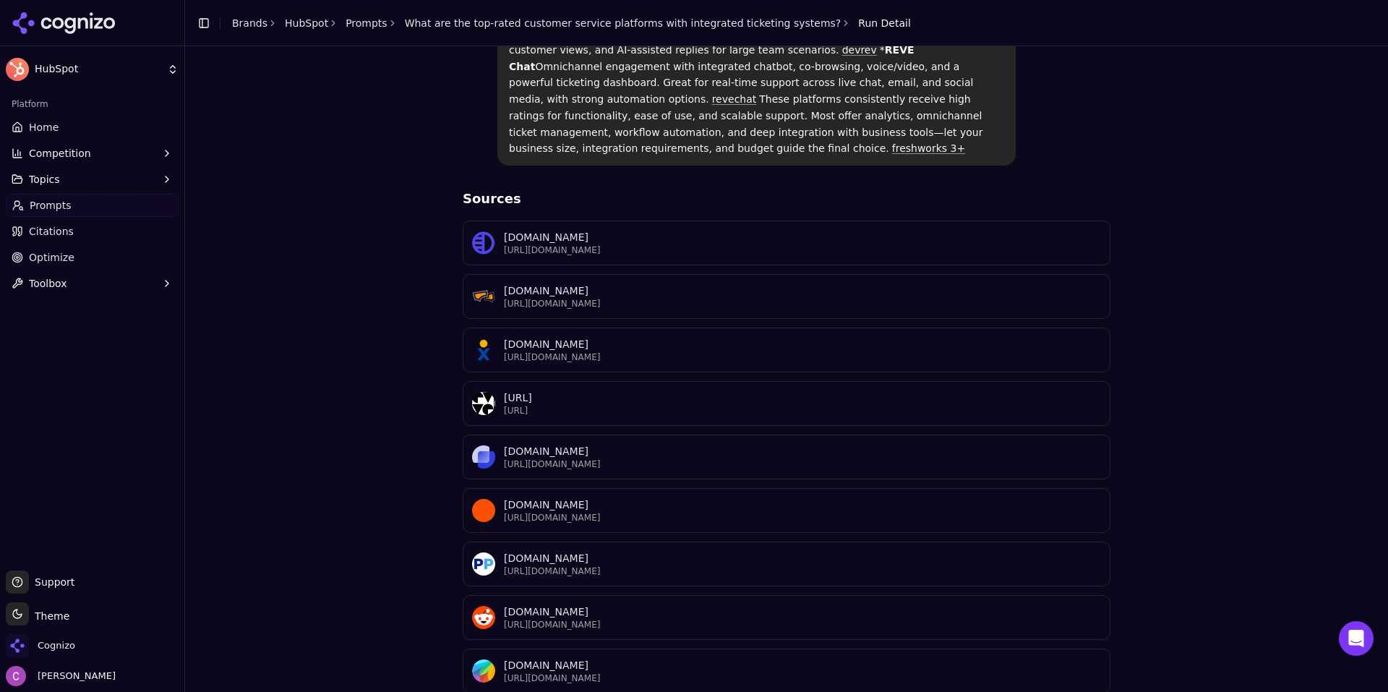
scroll to position [536, 0]
click at [405, 397] on div "What are the top-rated customer service platforms with integrated ticketing sys…" at bounding box center [786, 154] width 1179 height 1182
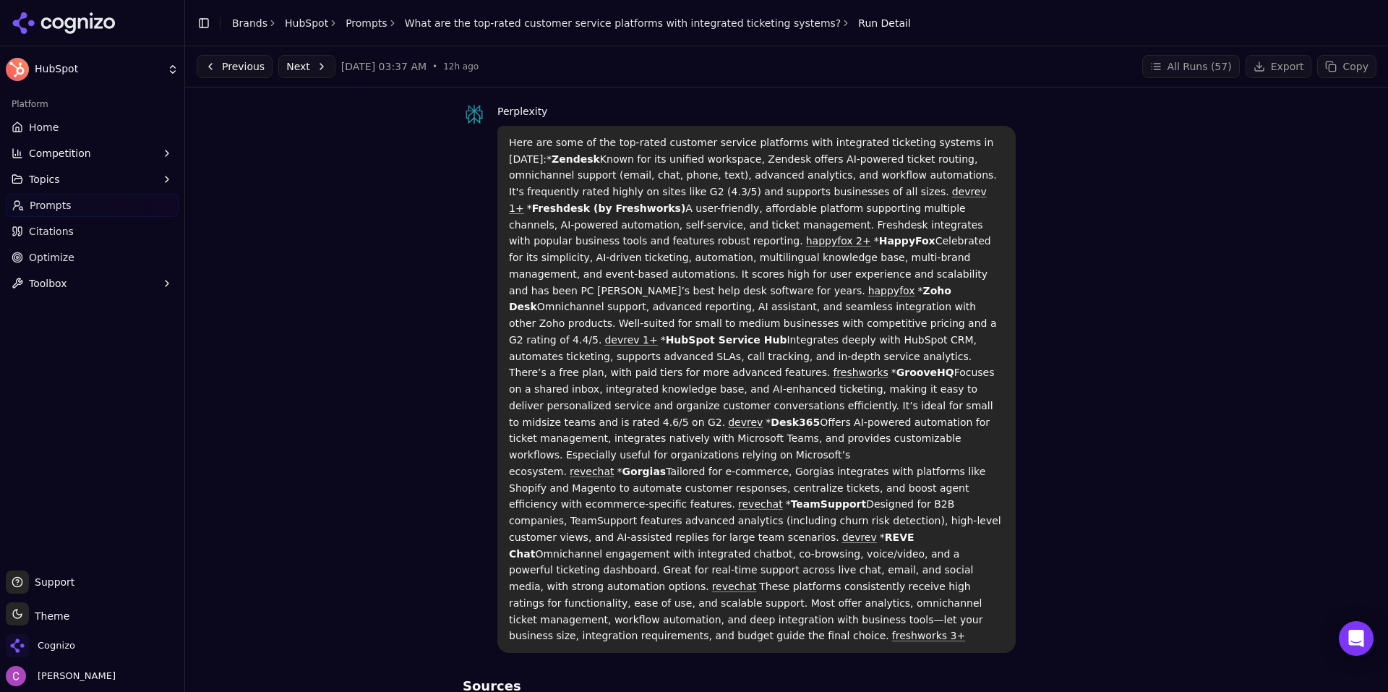
scroll to position [0, 0]
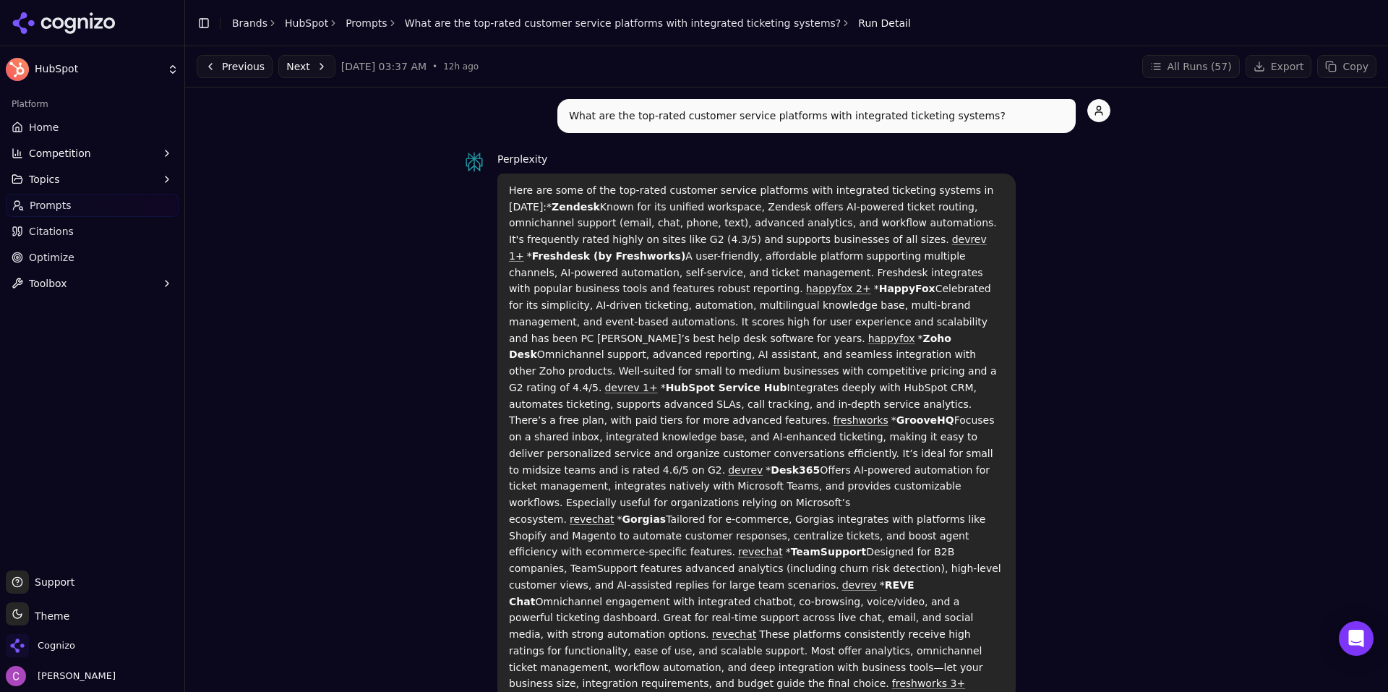
click at [238, 69] on button "Previous" at bounding box center [235, 66] width 76 height 23
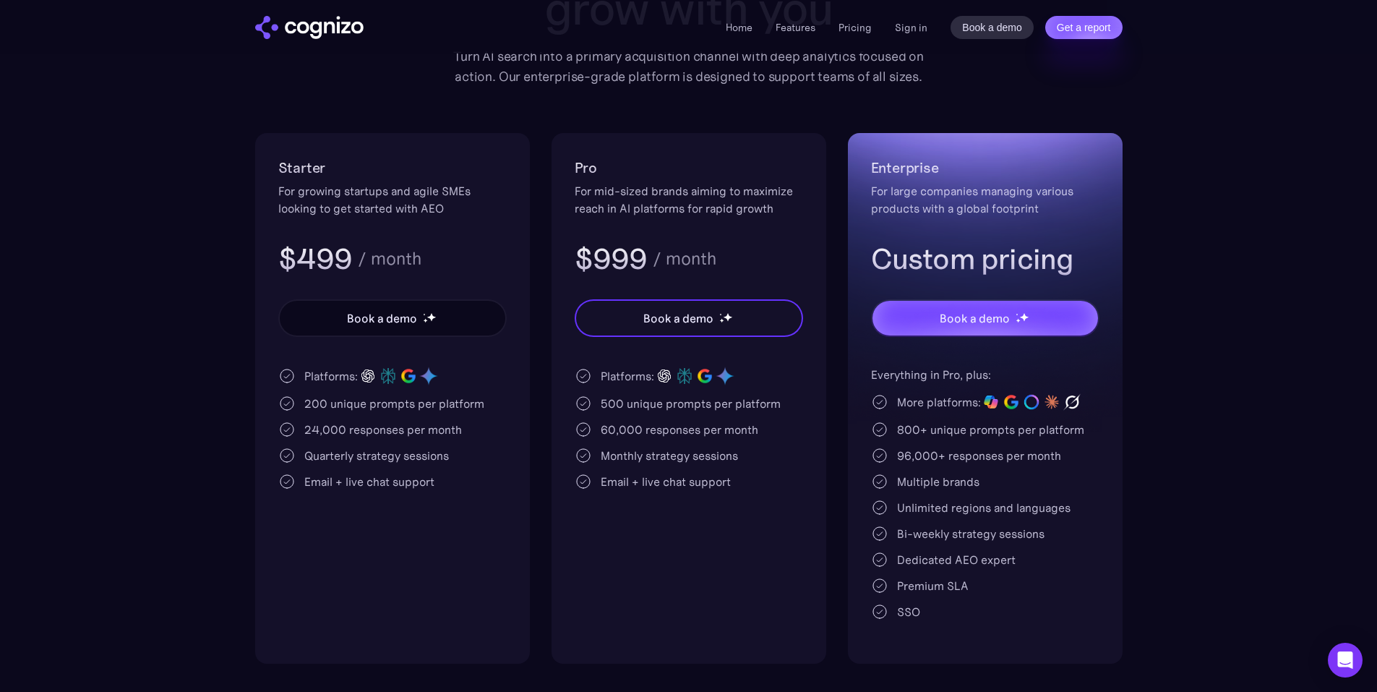
scroll to position [217, 0]
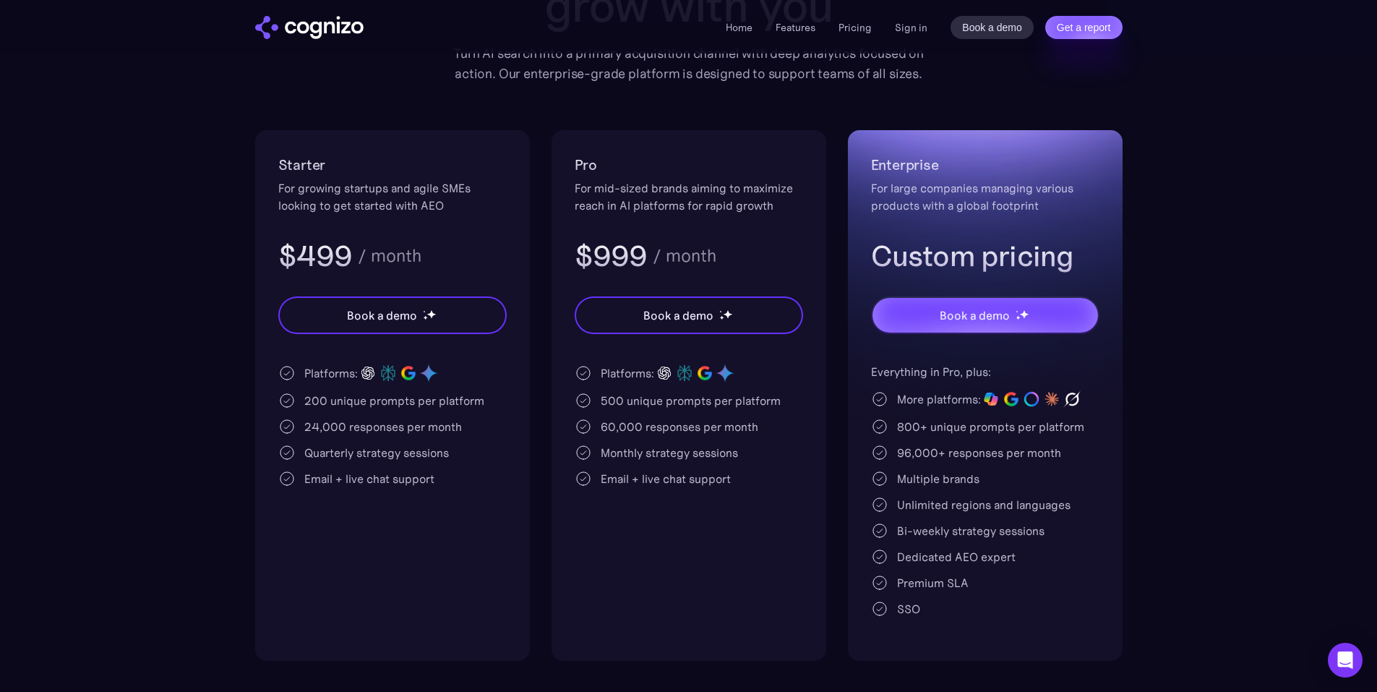
click at [317, 403] on div "200 unique prompts per platform" at bounding box center [394, 400] width 180 height 17
click at [121, 355] on section "Pricing Scalable plans that grow with you Turn AI search into a primary acquisi…" at bounding box center [688, 277] width 1377 height 766
click at [321, 402] on div "200 unique prompts per platform" at bounding box center [394, 400] width 180 height 17
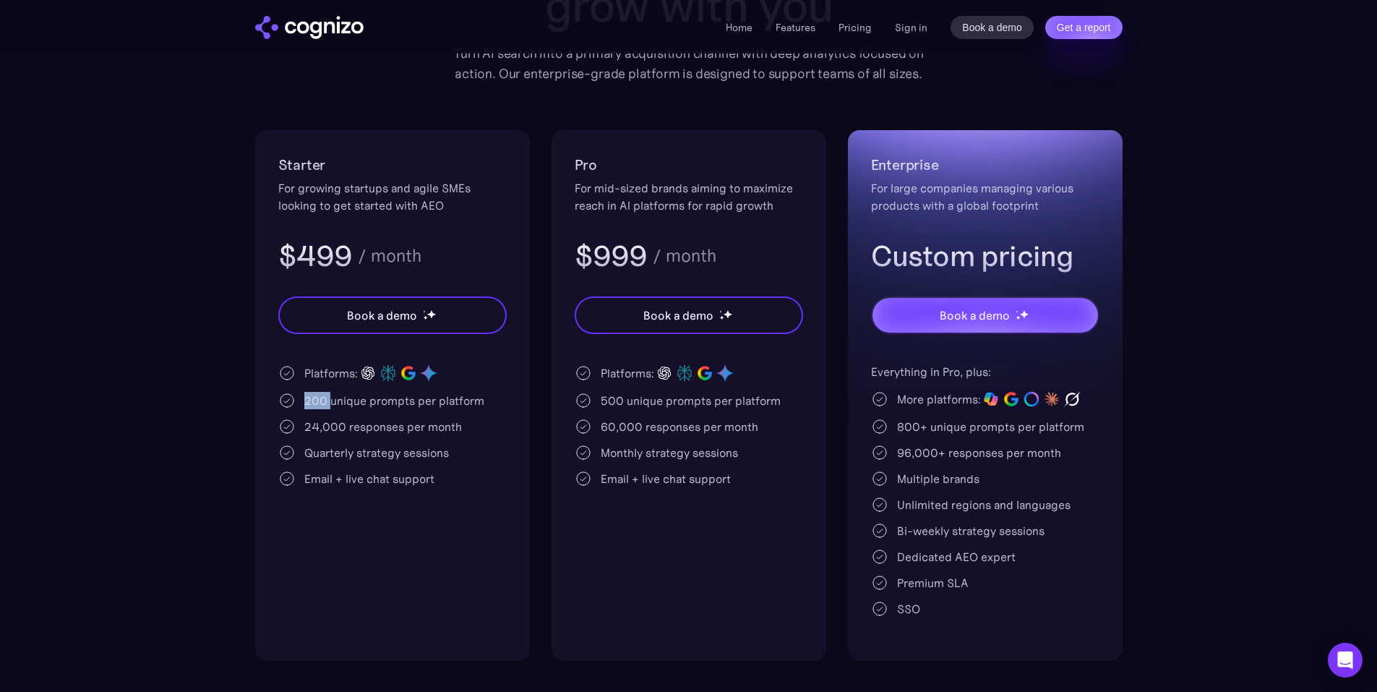
click at [370, 421] on div "24,000 responses per month" at bounding box center [383, 426] width 158 height 17
click at [311, 402] on div "200 unique prompts per platform" at bounding box center [394, 400] width 180 height 17
click at [363, 405] on div "200 unique prompts per platform" at bounding box center [394, 400] width 180 height 17
click at [192, 236] on section "Pricing Scalable plans that grow with you Turn AI search into a primary acquisi…" at bounding box center [688, 277] width 1377 height 766
